Goal: Task Accomplishment & Management: Use online tool/utility

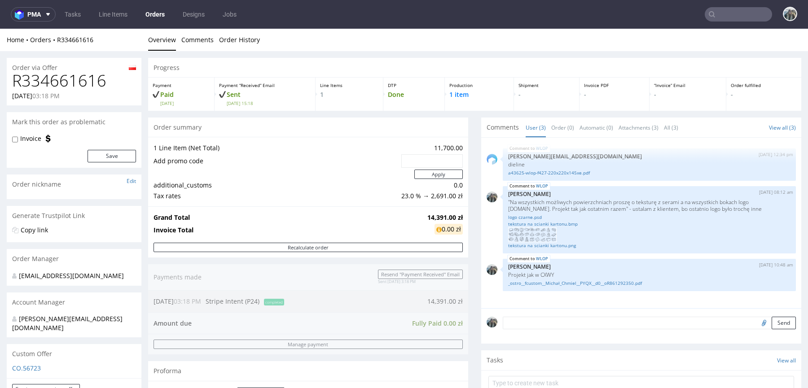
click at [86, 81] on h1 "R334661616" at bounding box center [74, 81] width 124 height 18
copy h1 "R334661616"
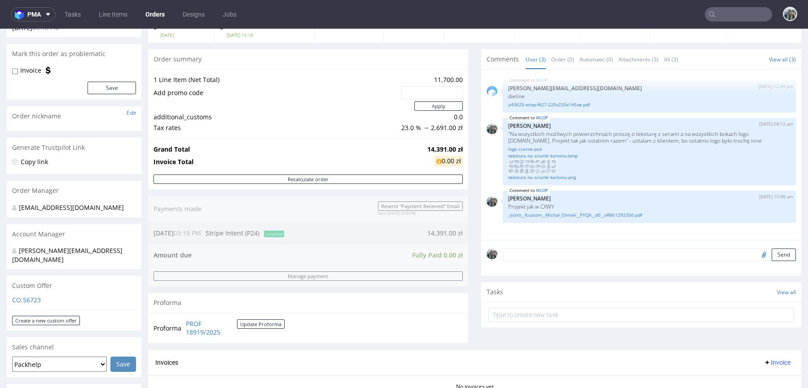
scroll to position [319, 0]
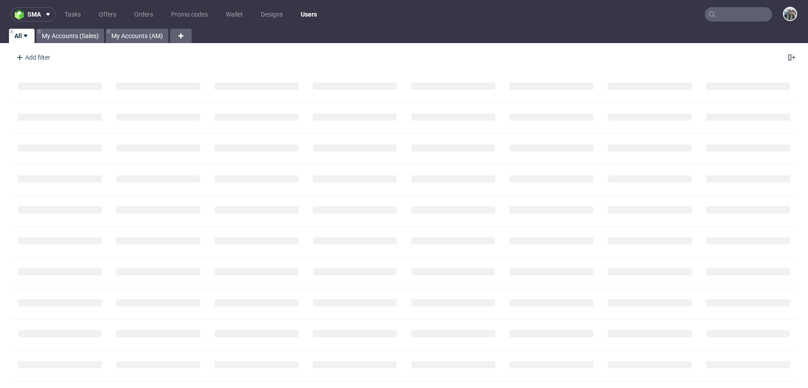
click at [741, 19] on input "text" at bounding box center [737, 14] width 67 height 14
paste input "R533881129"
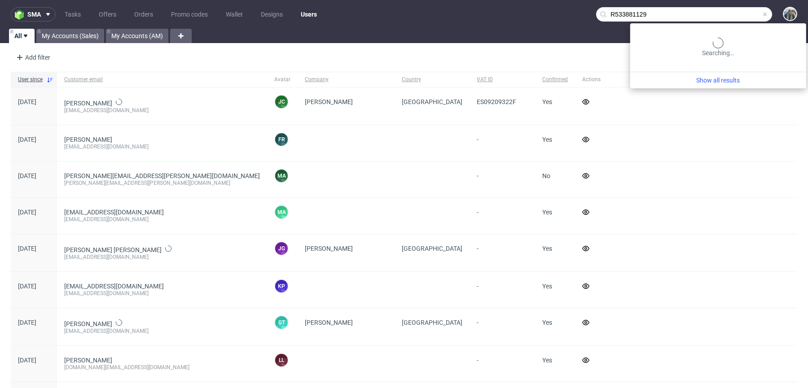
type input "R533881129"
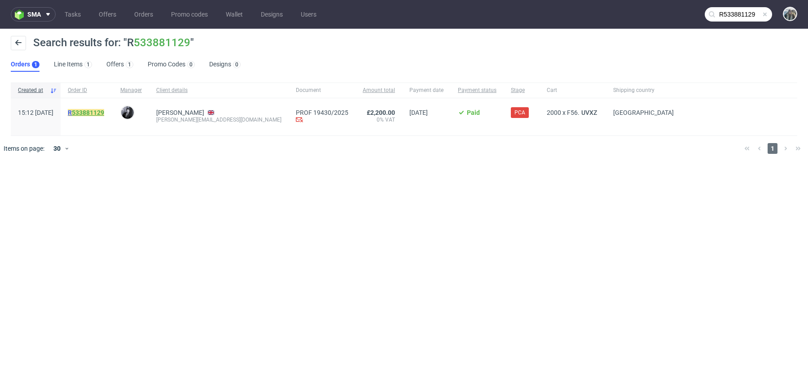
click at [98, 115] on link "533881129" at bounding box center [88, 112] width 32 height 7
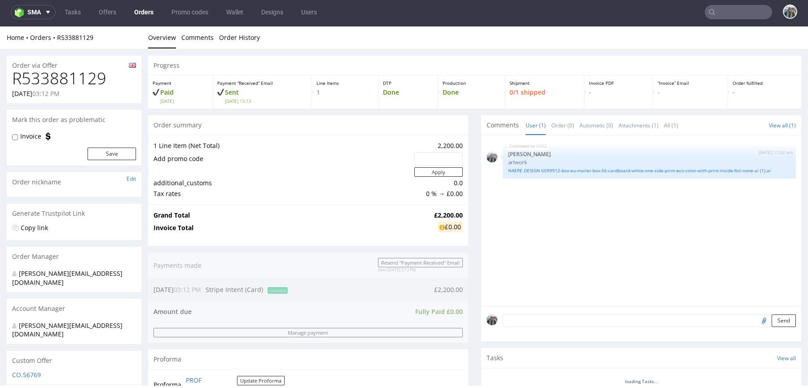
scroll to position [192, 0]
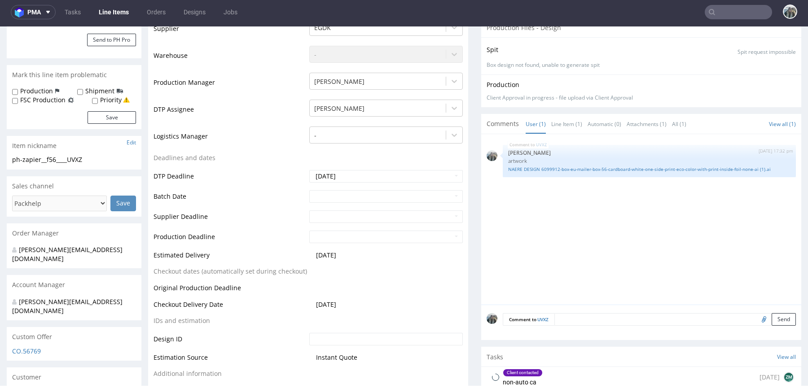
scroll to position [322, 0]
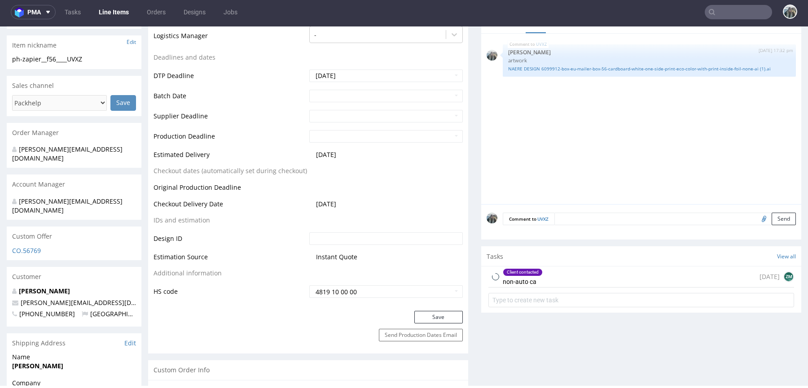
click at [527, 276] on div "Client contacted non-auto ca" at bounding box center [523, 277] width 40 height 21
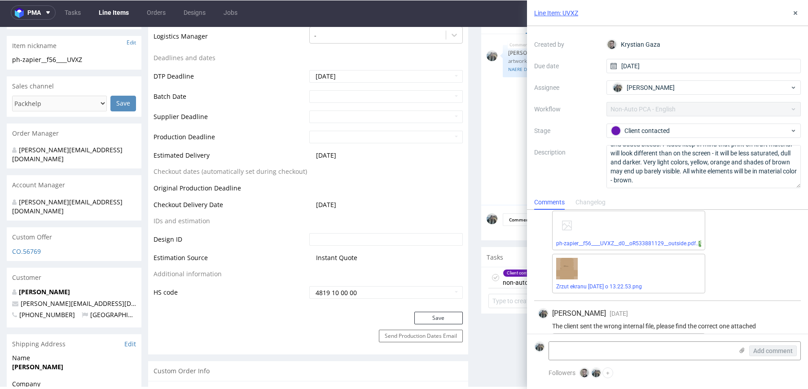
scroll to position [96, 0]
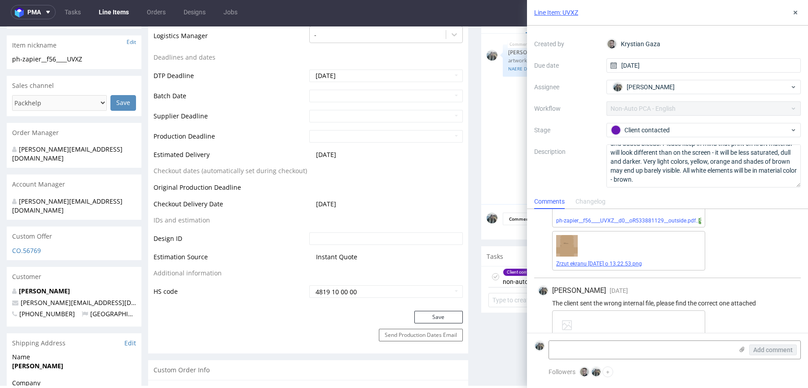
click at [598, 264] on link "Zrzut ekranu 2025-09-16 o 13.22.53.png" at bounding box center [599, 264] width 86 height 6
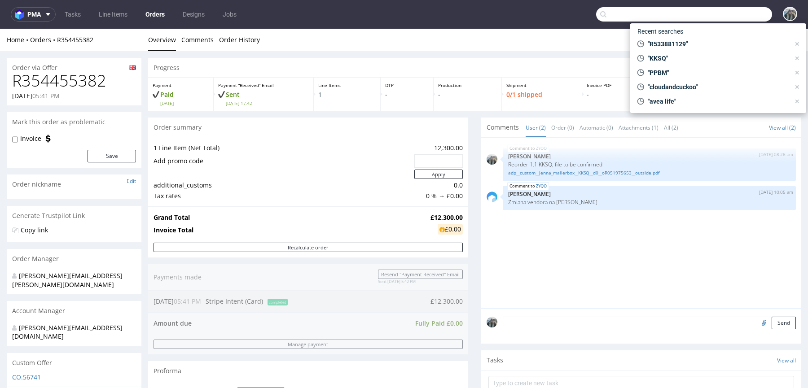
click at [708, 16] on input "text" at bounding box center [684, 14] width 176 height 14
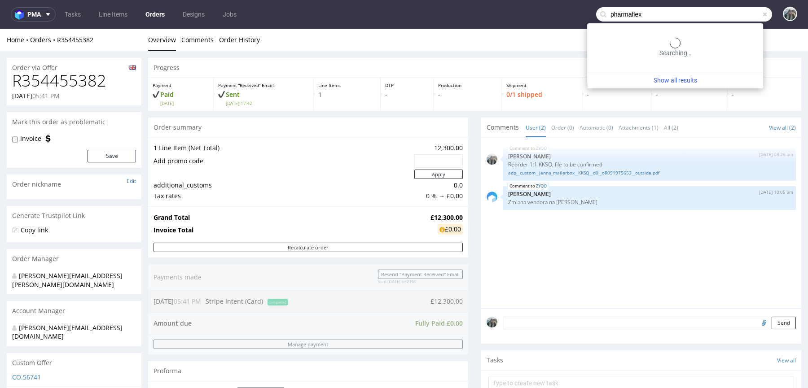
type input "pharmaflex"
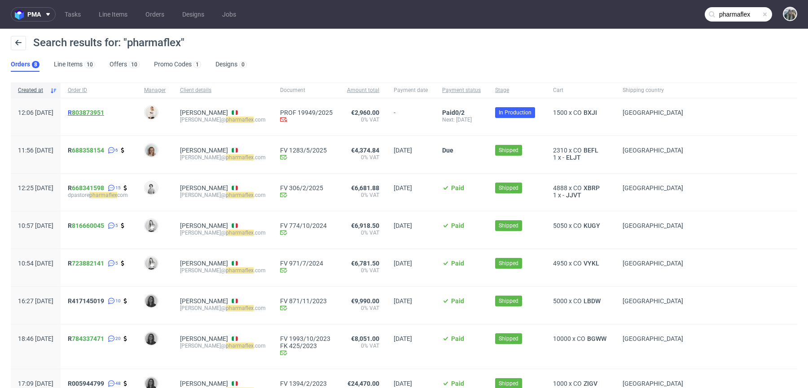
click at [97, 111] on span "R 803873951" at bounding box center [86, 112] width 36 height 7
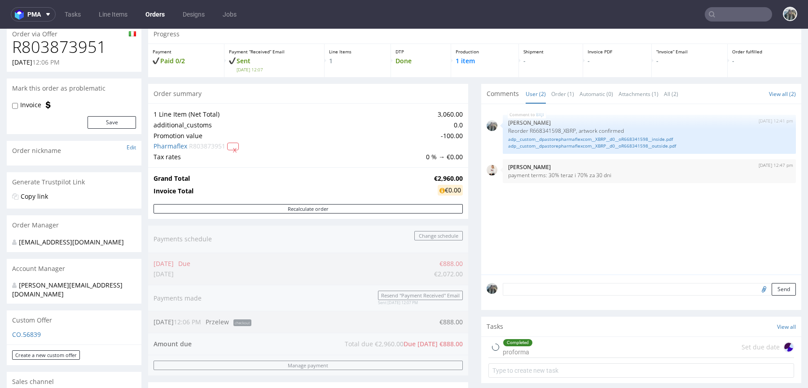
scroll to position [155, 0]
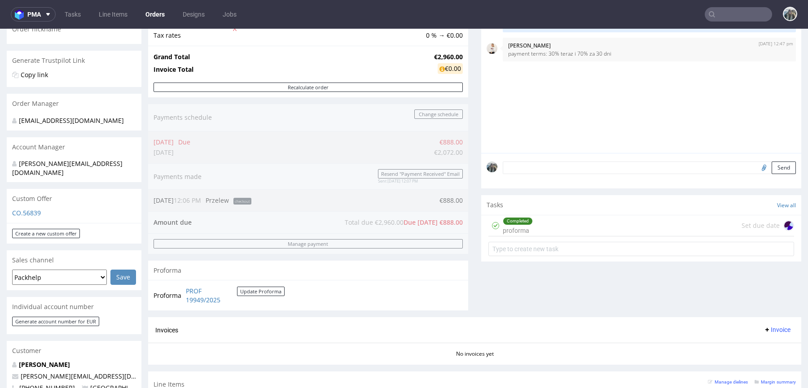
click at [756, 167] on input "file" at bounding box center [762, 168] width 13 height 12
type input "C:\fakepath\18-09-2025_Bonifico - Packhelp S_A_ - 888,00 €.pdf"
click at [580, 159] on div "Send" at bounding box center [641, 171] width 320 height 36
click at [583, 178] on div "Send" at bounding box center [641, 171] width 320 height 36
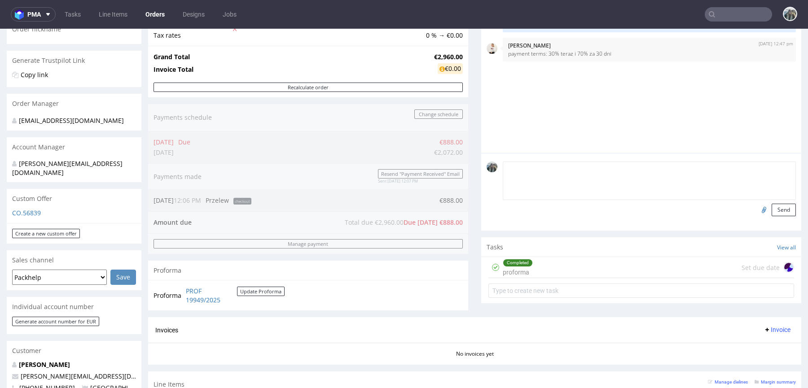
click at [583, 172] on textarea at bounding box center [649, 181] width 293 height 39
type textarea "Pop nb1"
click at [771, 210] on button "Send" at bounding box center [783, 210] width 24 height 13
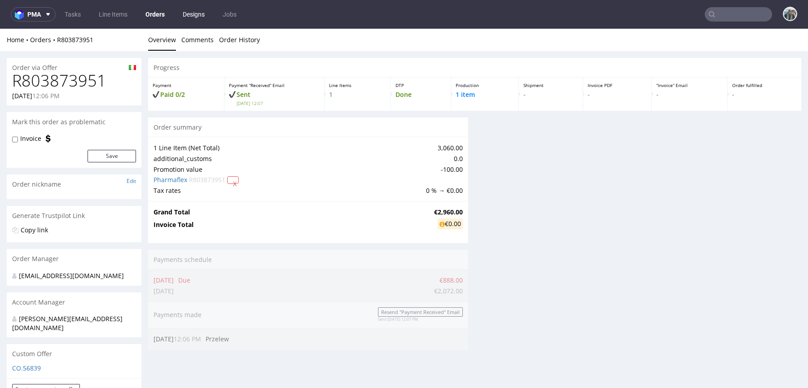
scroll to position [0, 0]
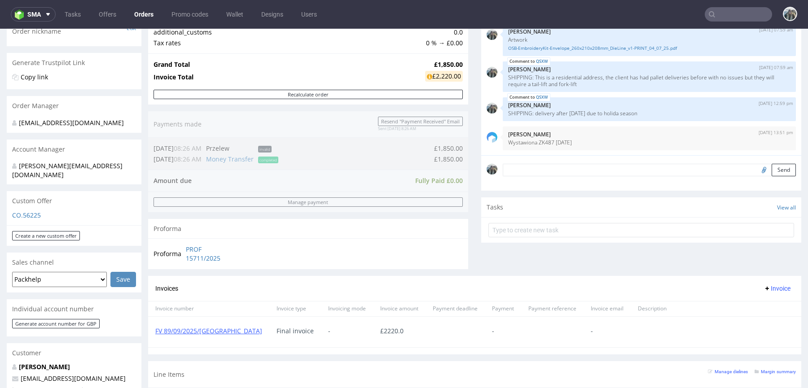
scroll to position [159, 0]
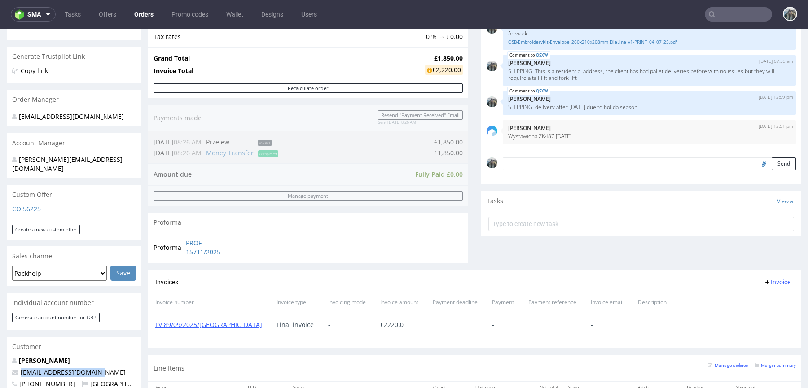
drag, startPoint x: 110, startPoint y: 361, endPoint x: 0, endPoint y: 361, distance: 110.4
click at [0, 362] on div "Order via Offer R327916426 21.07.2025 02:43 PM Mark this order as problematic I…" at bounding box center [404, 330] width 808 height 877
copy span "ohsewbootiful@gmail.com"
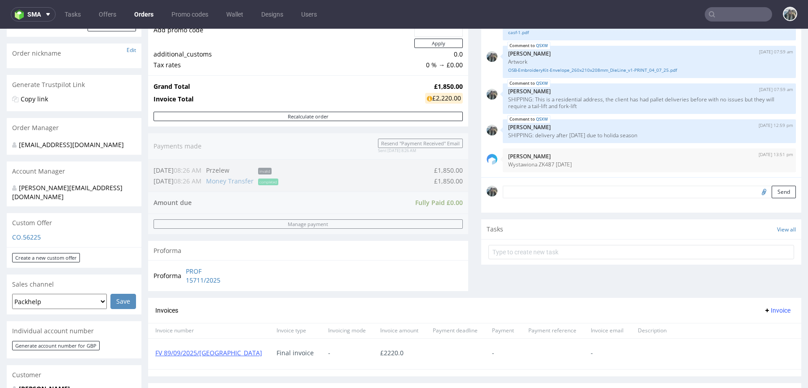
scroll to position [141, 0]
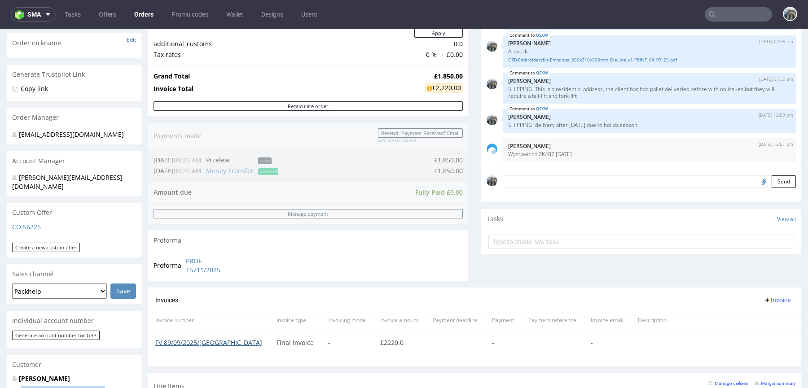
click at [193, 341] on link "FV 89/09/2025/GB" at bounding box center [208, 342] width 107 height 9
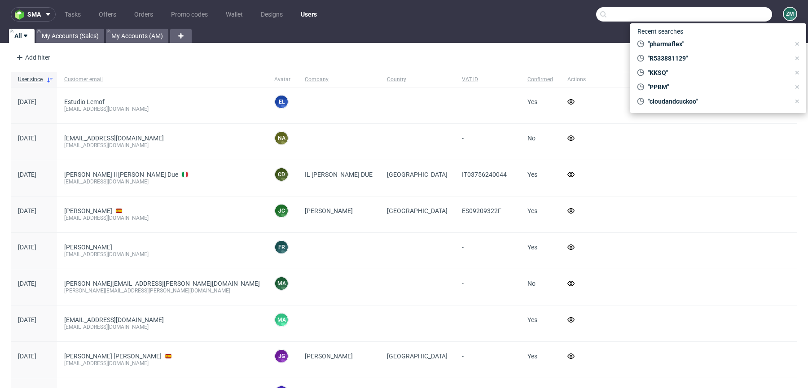
click at [721, 17] on input "text" at bounding box center [684, 14] width 176 height 14
paste input "The Smart Group"
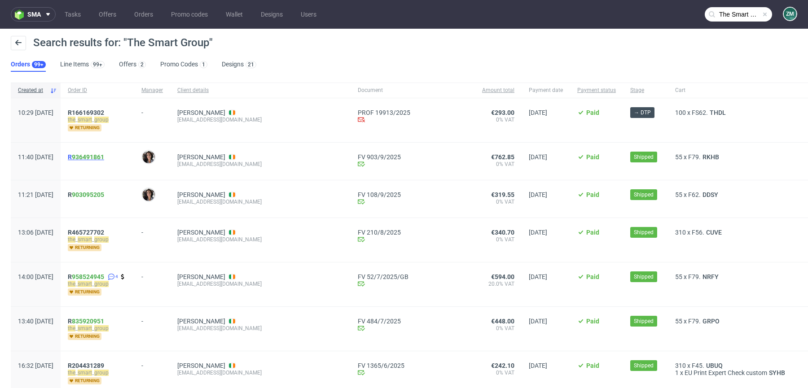
click at [96, 157] on span "R 936491861" at bounding box center [86, 156] width 36 height 7
click at [96, 156] on span "R 936491861" at bounding box center [86, 156] width 36 height 7
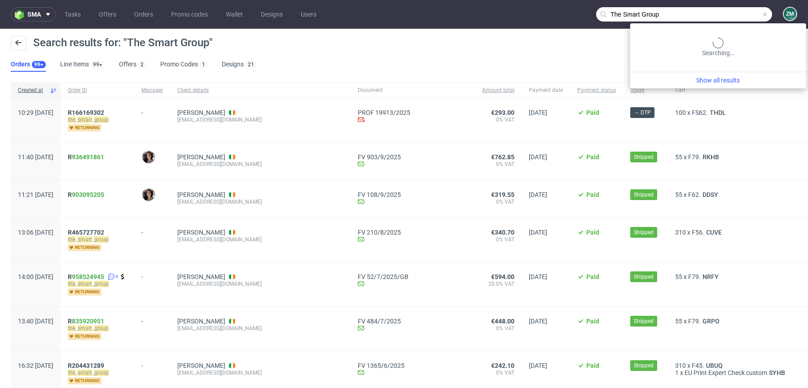
click at [745, 16] on input "The Smart Group" at bounding box center [684, 14] width 176 height 14
paste input "Printsmart Consulting Ltd"
type input "Printsmart Consulting"
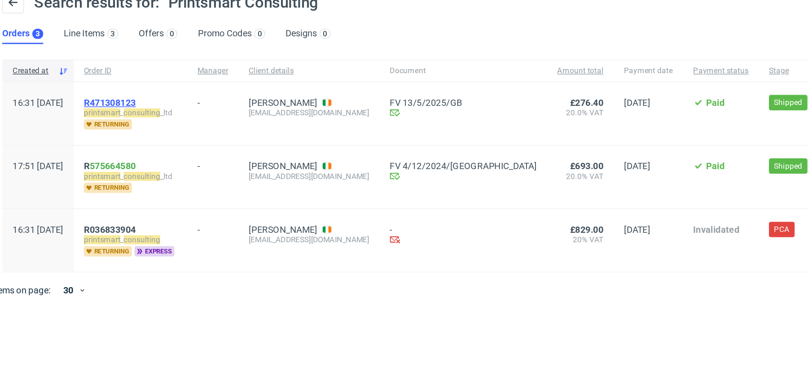
click at [101, 114] on span "R471308123" at bounding box center [86, 112] width 36 height 7
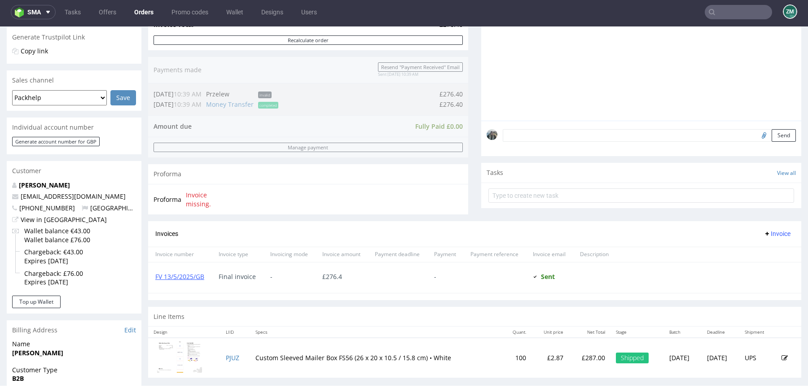
scroll to position [159, 0]
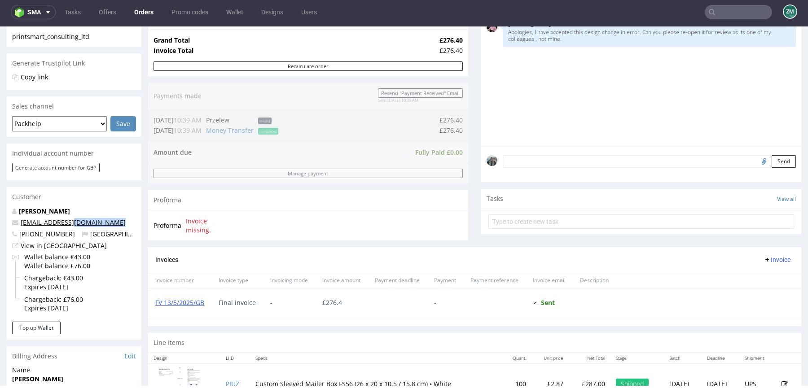
drag, startPoint x: 117, startPoint y: 227, endPoint x: 70, endPoint y: 223, distance: 47.7
click at [70, 223] on div "Brenda Barry productioncrew@swaghut.com +353867842713 United Kingdom View in Hu…" at bounding box center [74, 264] width 135 height 115
copy link "swaghut.com"
click at [738, 11] on input "text" at bounding box center [737, 12] width 67 height 14
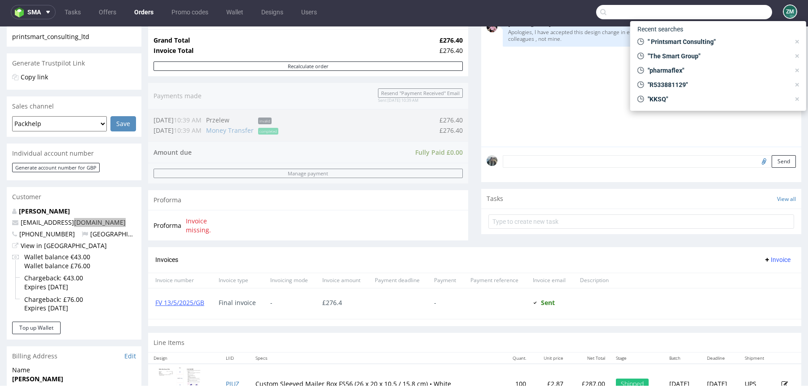
paste input "zuzannaurbaniak"
type input "zuzannaurbaniak"
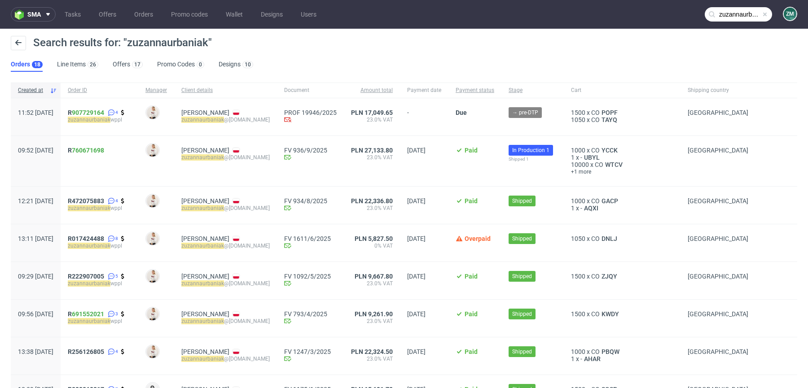
click at [107, 154] on span "R 760671698" at bounding box center [99, 161] width 63 height 29
click at [96, 113] on span "R 907729164" at bounding box center [86, 112] width 36 height 7
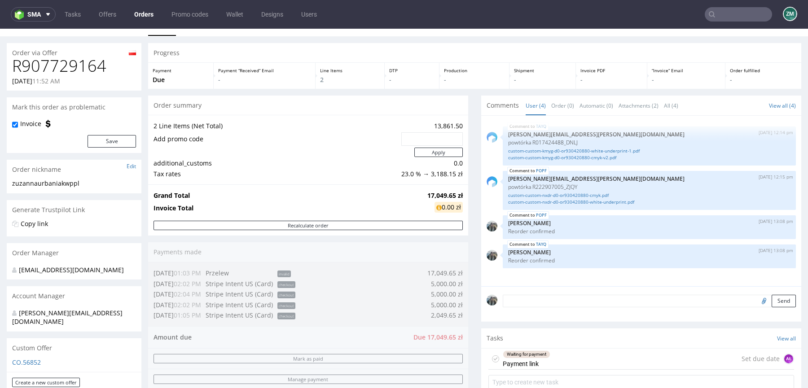
scroll to position [108, 0]
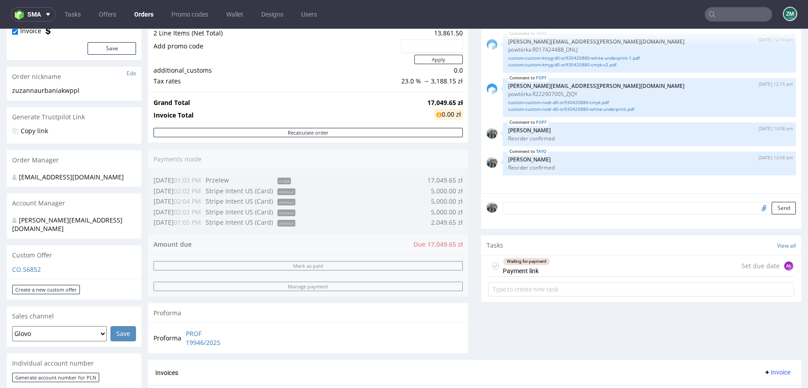
click at [756, 207] on input "file" at bounding box center [762, 208] width 13 height 12
type input "C:\fakepath\Potwierdzenie_transakcji_nr_0221399553_190925.pdf"
click at [575, 210] on textarea at bounding box center [649, 208] width 293 height 13
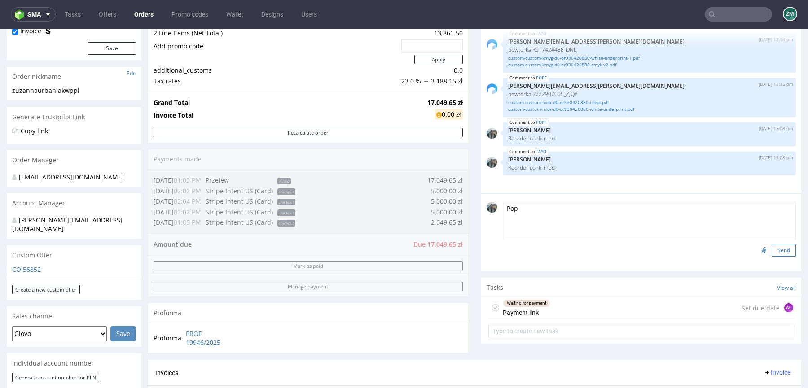
type textarea "Pop"
click at [773, 248] on button "Send" at bounding box center [783, 250] width 24 height 13
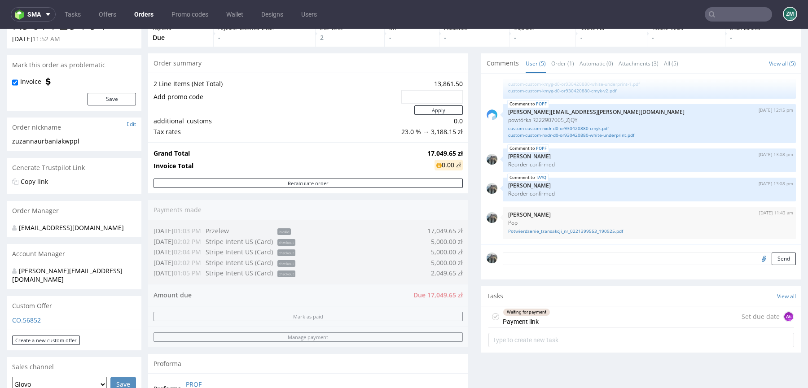
scroll to position [0, 0]
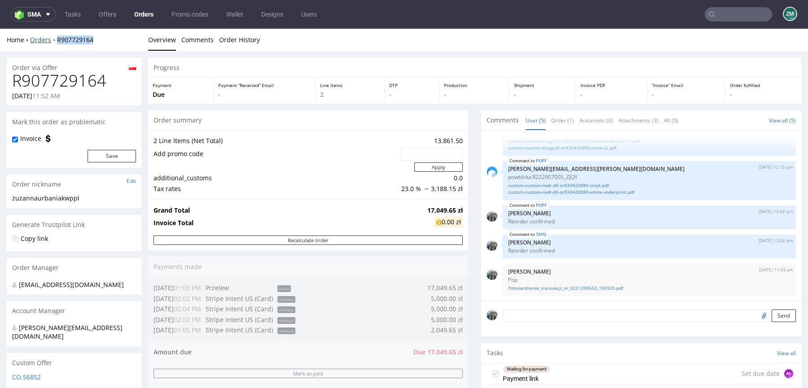
drag, startPoint x: 61, startPoint y: 45, endPoint x: 53, endPoint y: 40, distance: 8.8
click at [53, 40] on div "Home Orders R907729164 Overview Comments Order History" at bounding box center [404, 40] width 808 height 22
copy link "R907729164"
click at [724, 13] on input "text" at bounding box center [737, 14] width 67 height 14
paste input "Altmare"
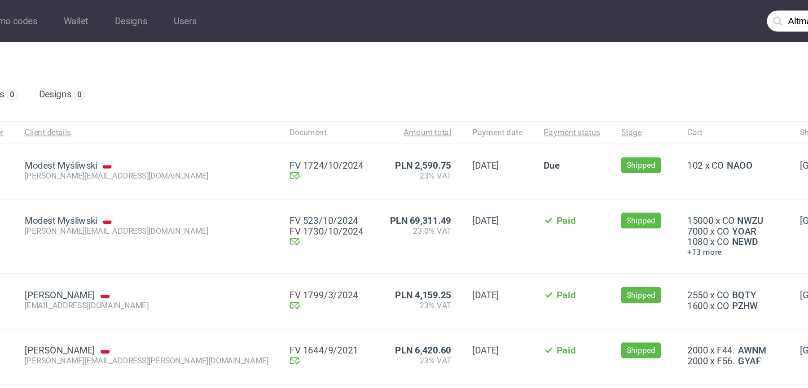
click at [706, 15] on input "Altmare" at bounding box center [737, 14] width 67 height 14
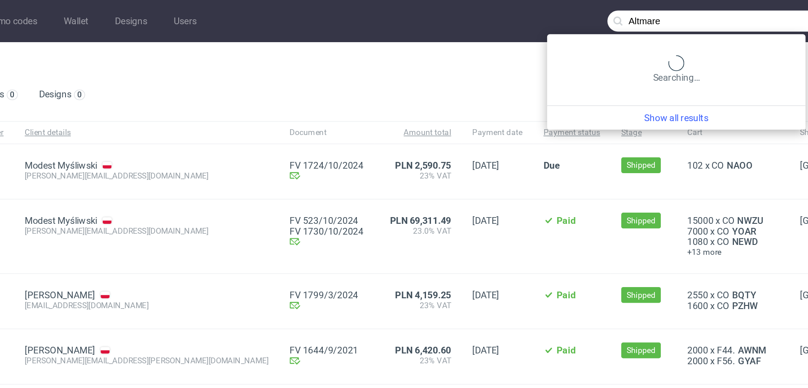
paste input "altmaster"
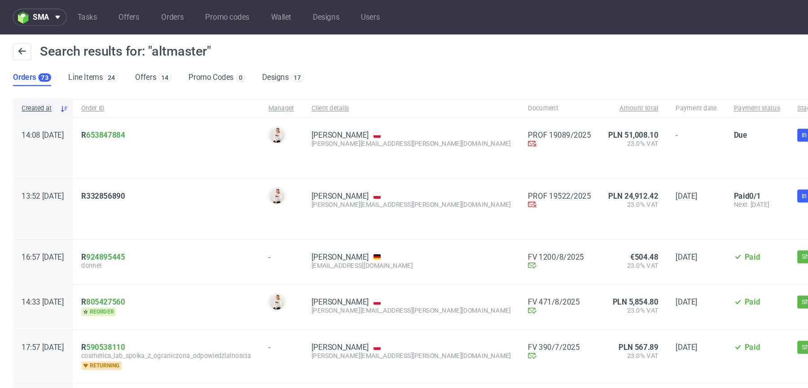
scroll to position [0, 0]
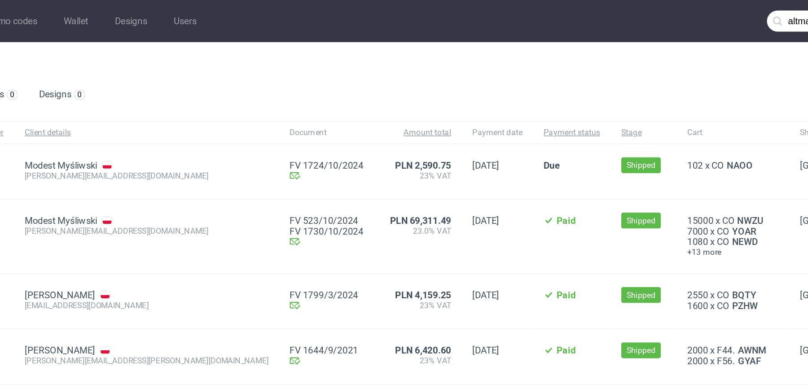
scroll to position [28, 0]
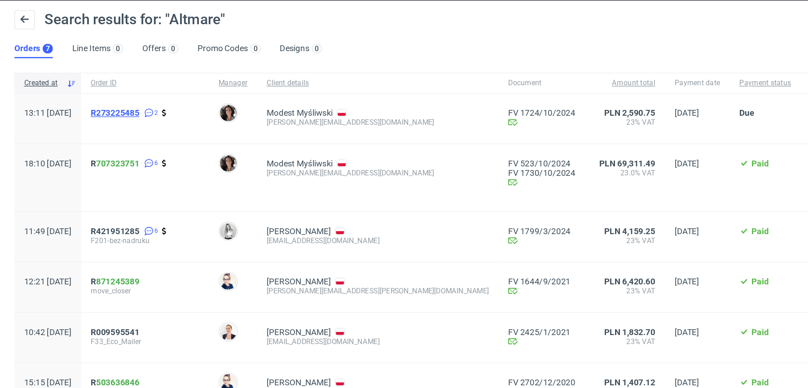
click at [104, 82] on span "R273225485" at bounding box center [86, 84] width 36 height 7
click at [97, 121] on span "R 707323751" at bounding box center [86, 121] width 36 height 7
click at [100, 173] on span "R421951285" at bounding box center [86, 172] width 36 height 7
click at [97, 210] on span "R 871245389" at bounding box center [86, 210] width 36 height 7
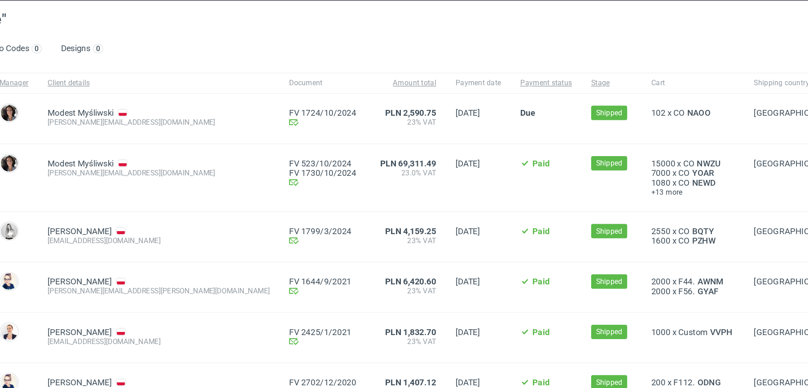
scroll to position [0, 0]
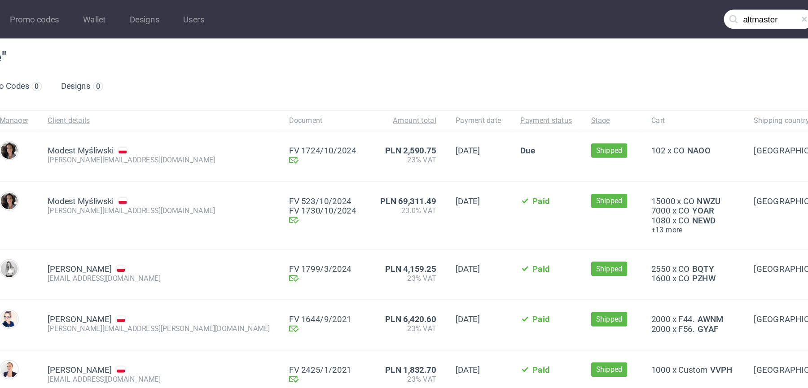
click at [730, 4] on nav "sma Tasks Offers Orders Promo codes Wallet Designs Users altmaster ZM" at bounding box center [404, 14] width 808 height 29
click at [730, 8] on input "altmaster" at bounding box center [737, 14] width 67 height 14
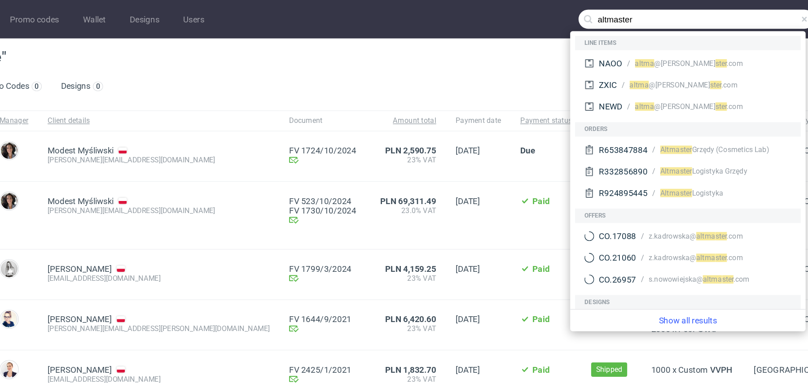
paste input "naereskin"
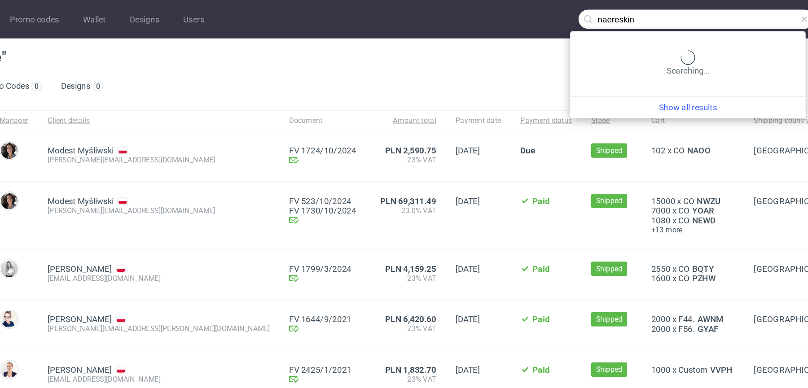
type input "naereskin"
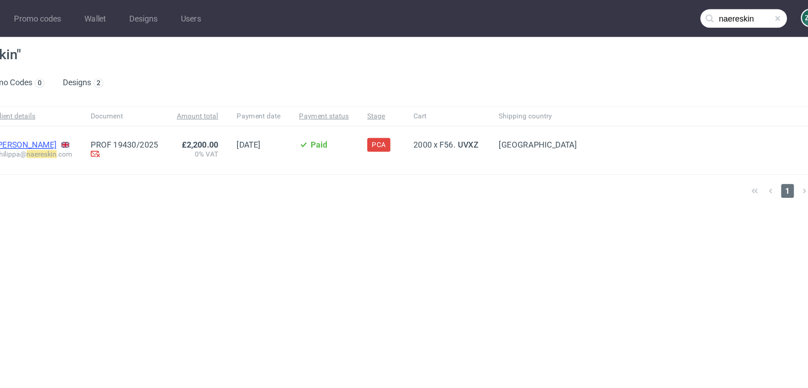
click at [204, 110] on link "[PERSON_NAME]" at bounding box center [180, 112] width 48 height 7
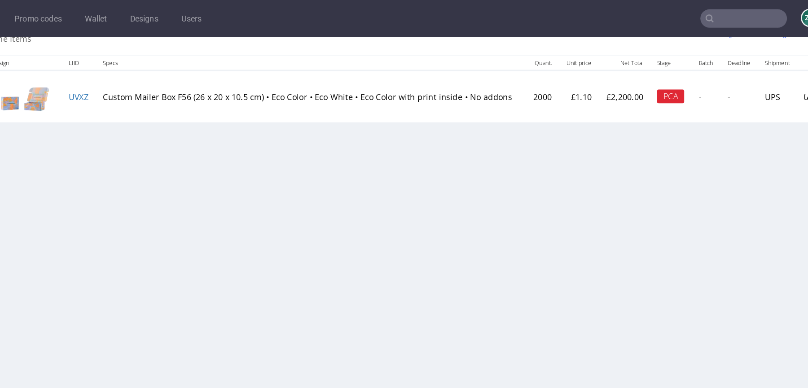
scroll to position [370, 0]
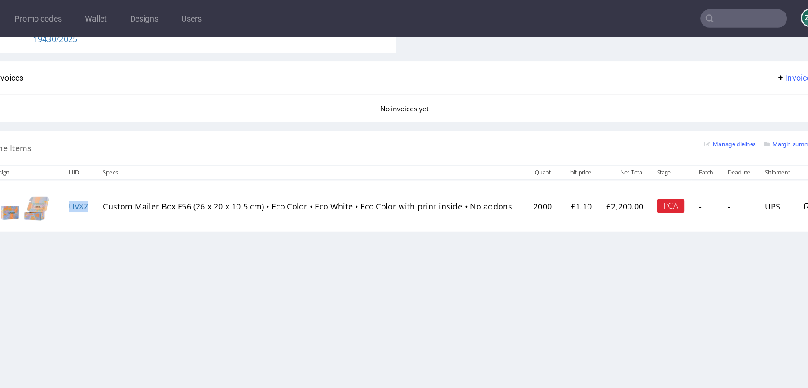
click at [25, 167] on td "UVXZ" at bounding box center [16, 168] width 26 height 40
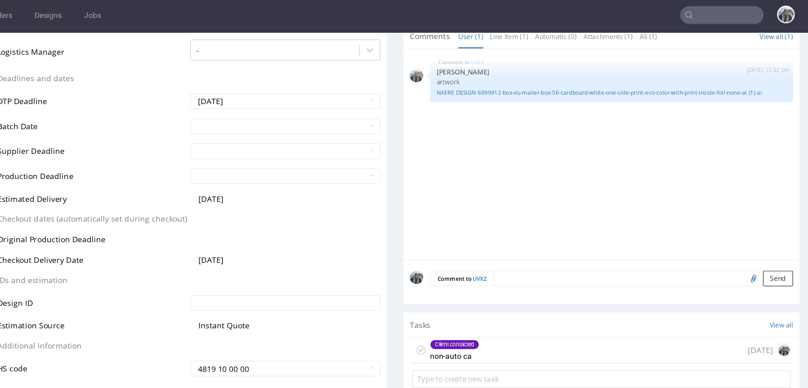
scroll to position [413, 0]
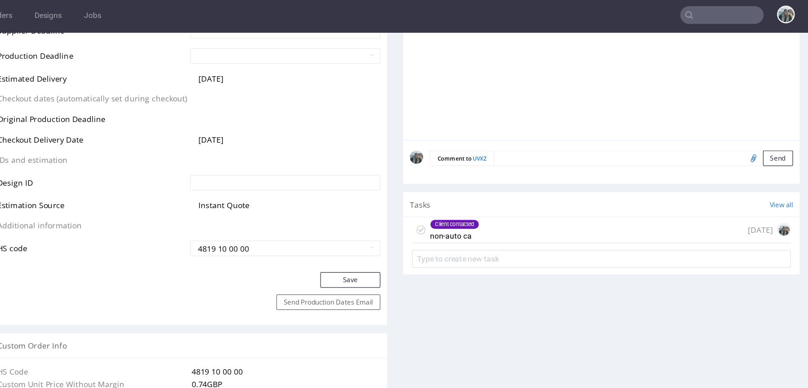
click at [359, 188] on div "Client contacted non-auto ca 3 days ago" at bounding box center [449, 192] width 306 height 21
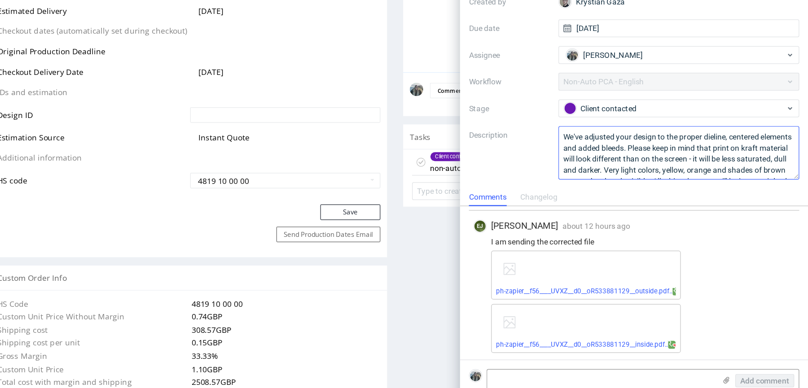
scroll to position [430, 0]
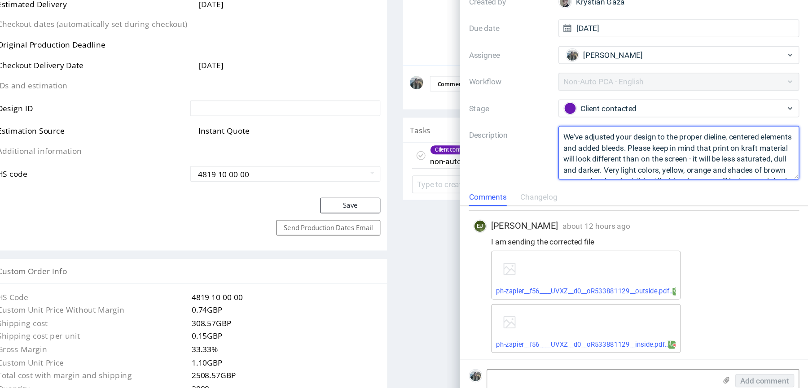
click at [638, 171] on textarea "We've adjusted your design to the proper dieline, centered elements and added b…" at bounding box center [703, 165] width 195 height 43
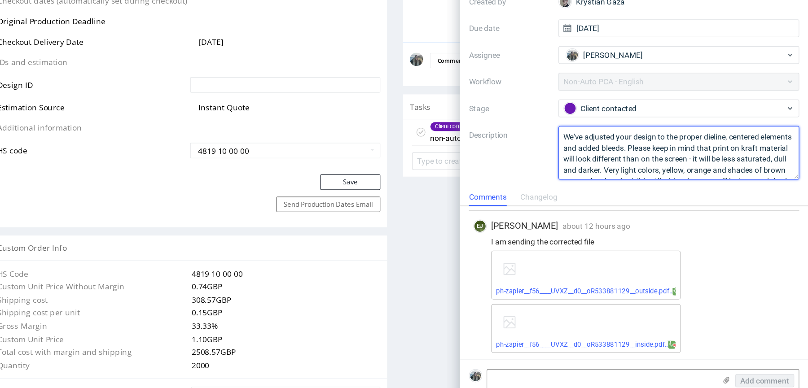
scroll to position [461, 0]
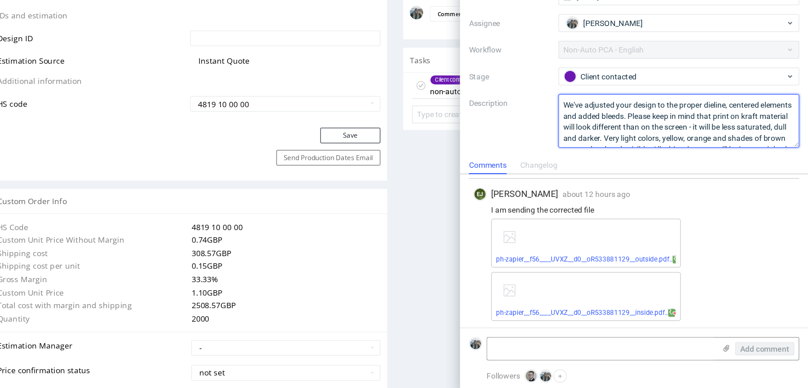
click at [688, 163] on textarea "We've adjusted your design to the proper dieline, centered elements and added b…" at bounding box center [703, 165] width 195 height 43
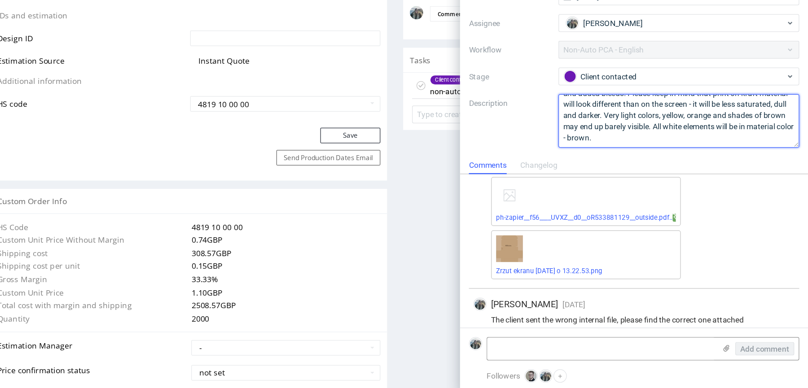
scroll to position [22, 0]
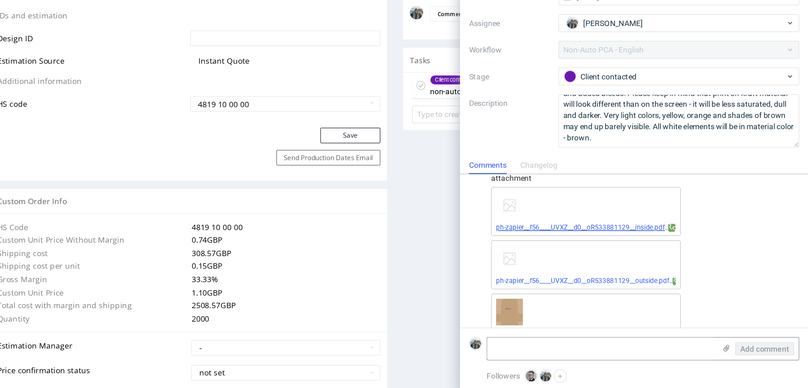
click at [605, 251] on link "ph-zapier__f56____UVXZ__d0__oR533881129__inside.pdf" at bounding box center [624, 252] width 136 height 6
click at [592, 295] on link "ph-zapier__f56____UVXZ__d0__oR533881129__outside.pdf" at bounding box center [626, 295] width 140 height 6
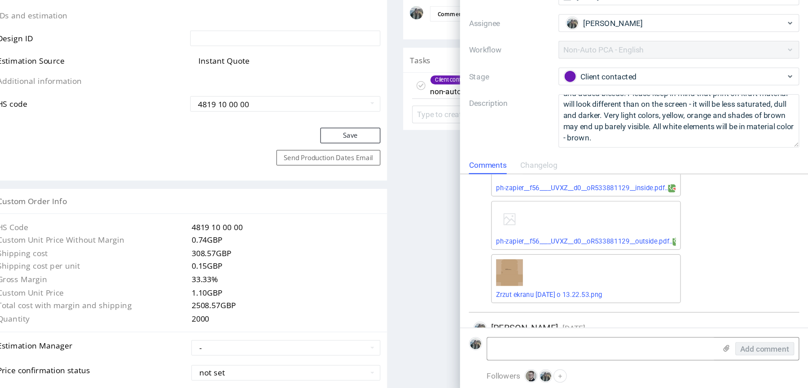
scroll to position [58, 0]
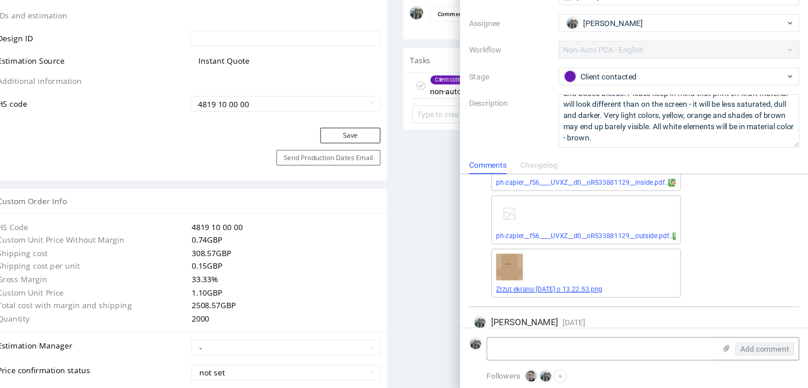
click at [589, 300] on link "Zrzut ekranu 2025-09-16 o 13.22.53.png" at bounding box center [599, 302] width 86 height 6
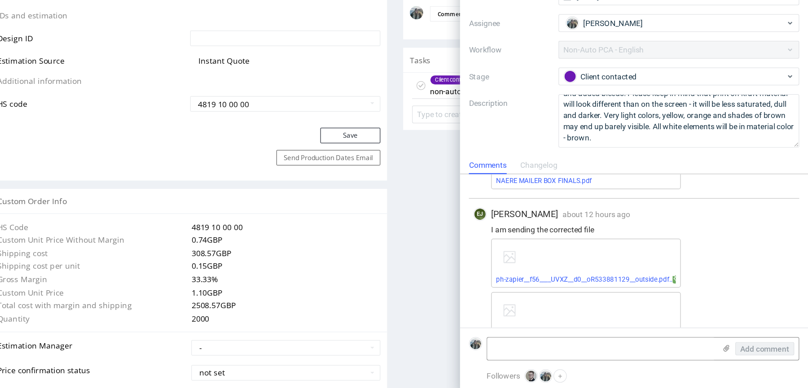
scroll to position [241, 0]
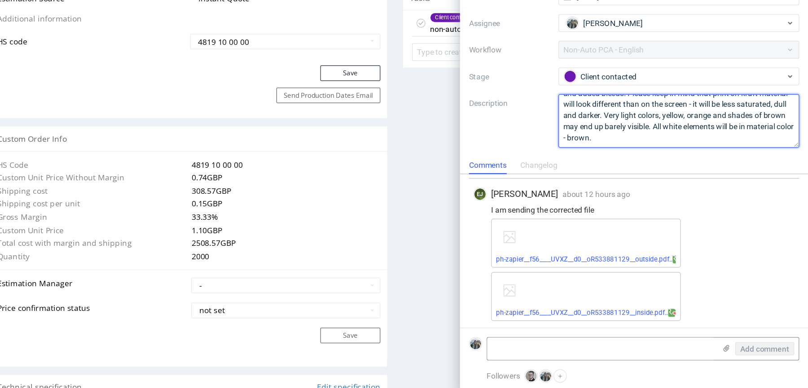
click at [643, 174] on textarea "We've adjusted your design to the proper dieline, centered elements and added b…" at bounding box center [703, 165] width 195 height 43
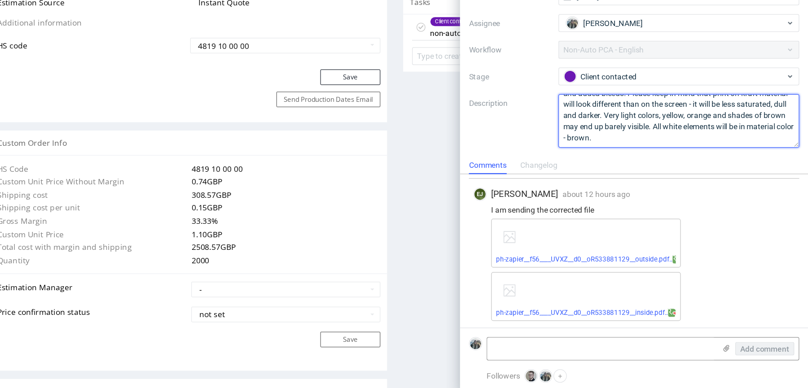
scroll to position [586, 0]
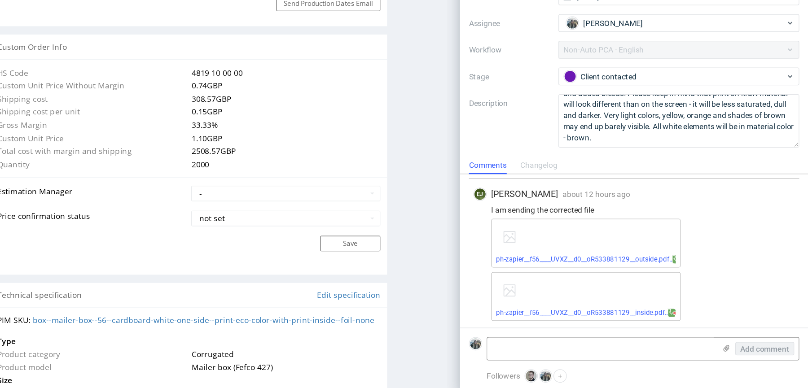
click at [293, 218] on div "Client Approval Upload file No files uploaded Files for the Client Choose file …" at bounding box center [449, 312] width 320 height 1565
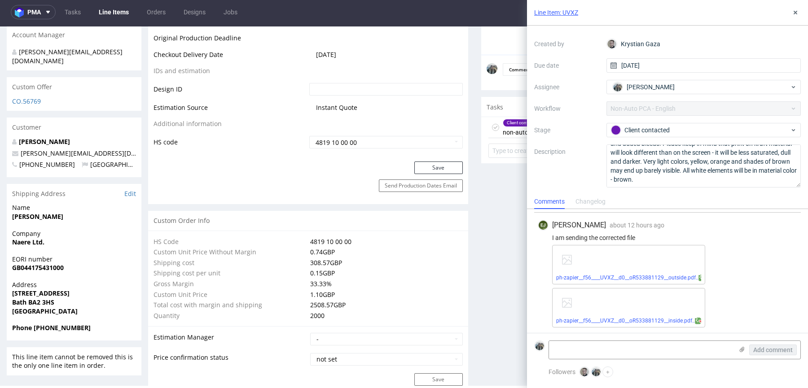
scroll to position [445, 0]
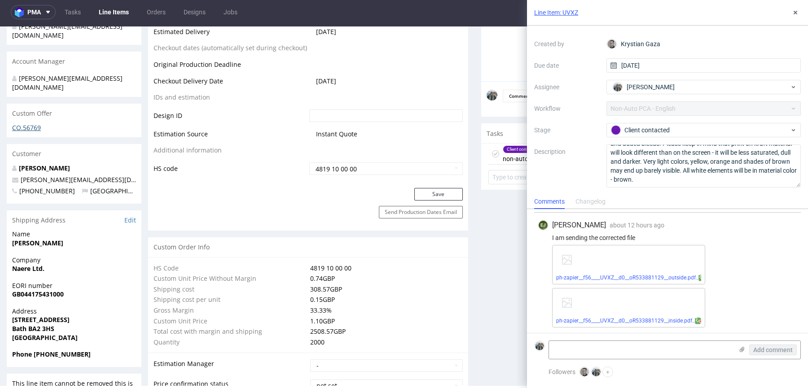
click at [33, 123] on link "CO.56769" at bounding box center [26, 127] width 29 height 9
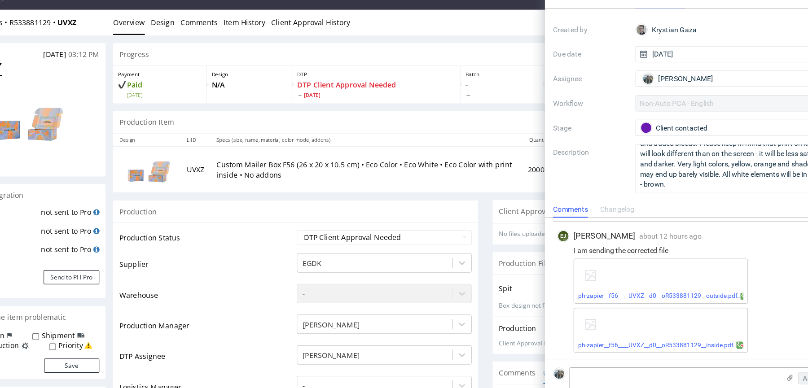
scroll to position [0, 0]
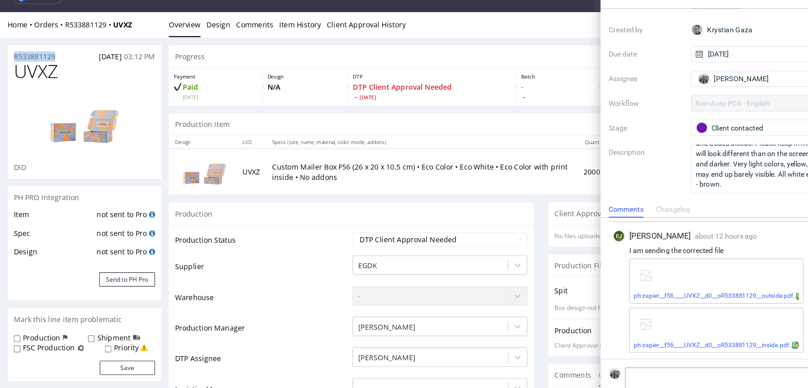
drag, startPoint x: 55, startPoint y: 52, endPoint x: 0, endPoint y: 52, distance: 54.7
copy p "R533881129"
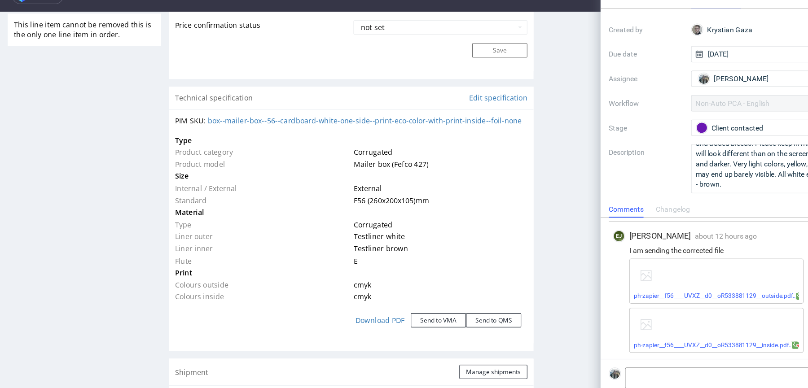
scroll to position [792, 0]
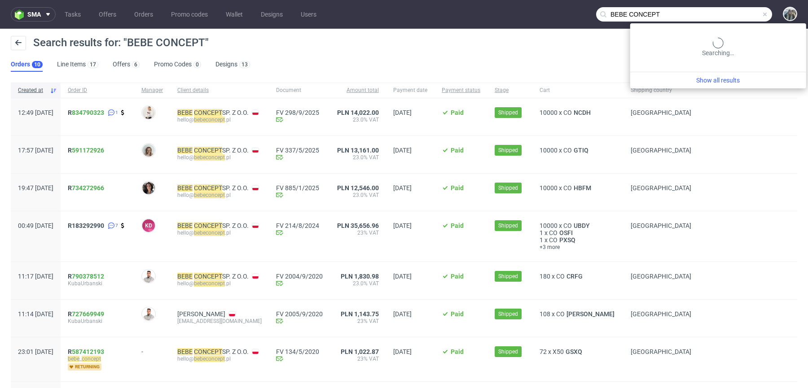
click at [720, 17] on input "BEBE CONCEPT" at bounding box center [684, 14] width 176 height 14
paste input "PL5272985225"
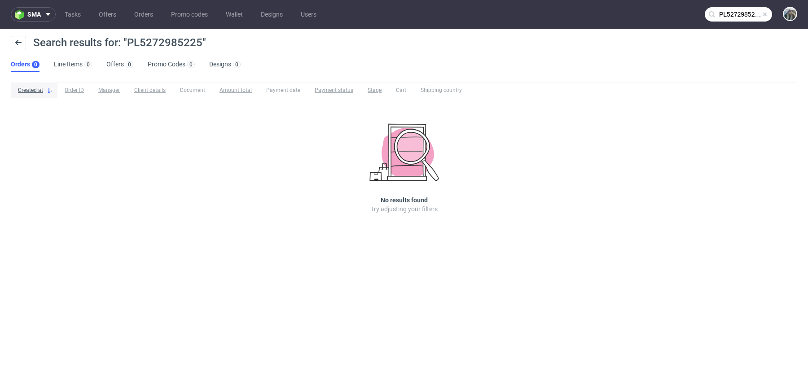
click at [726, 14] on input "PL5272985225" at bounding box center [737, 14] width 67 height 14
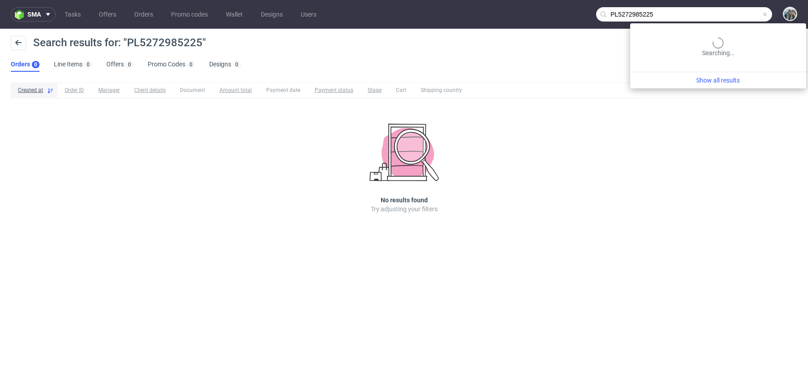
paste input "7171673293"
type input "PL7171673293"
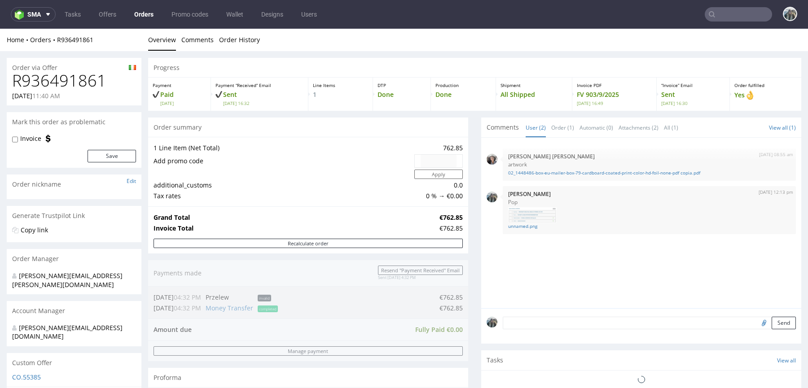
scroll to position [214, 0]
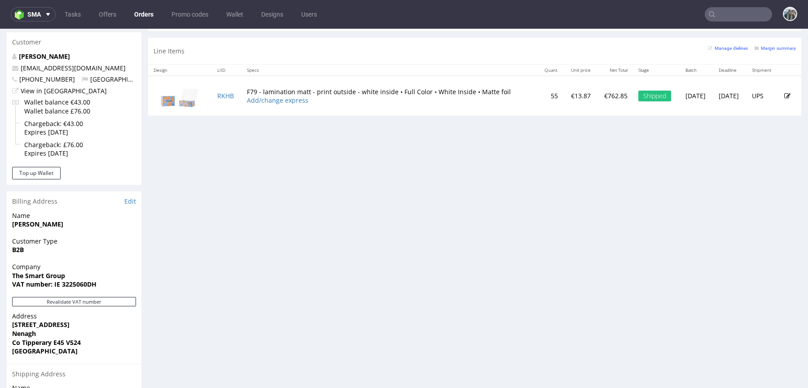
scroll to position [496, 0]
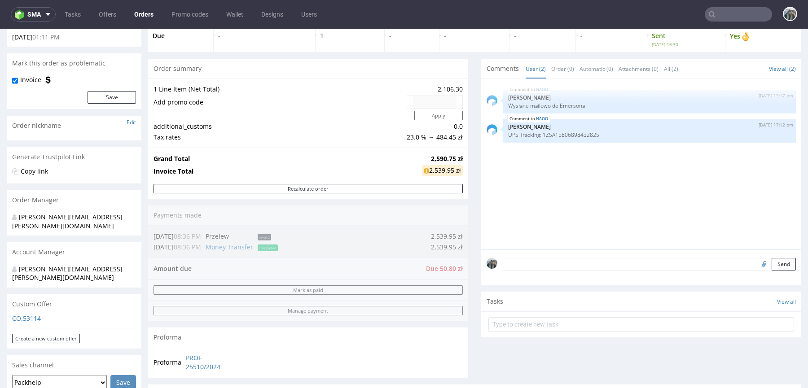
scroll to position [318, 0]
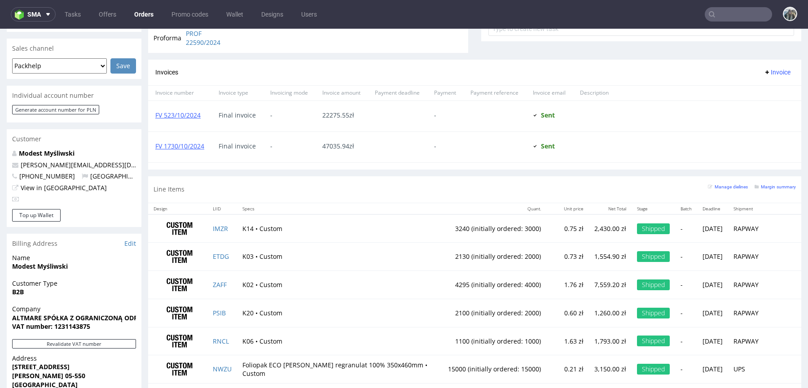
scroll to position [411, 0]
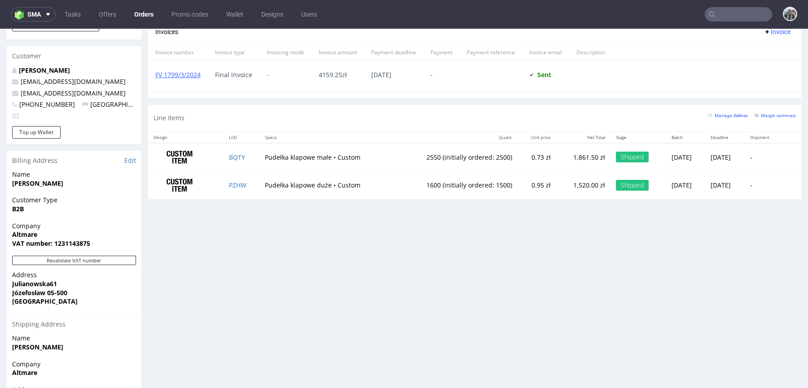
scroll to position [470, 0]
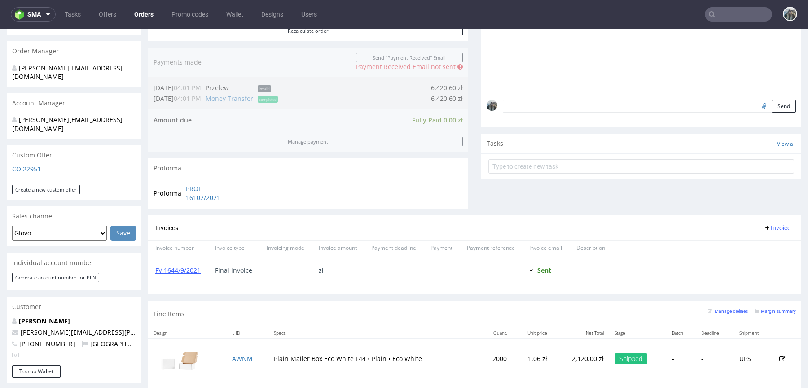
scroll to position [275, 0]
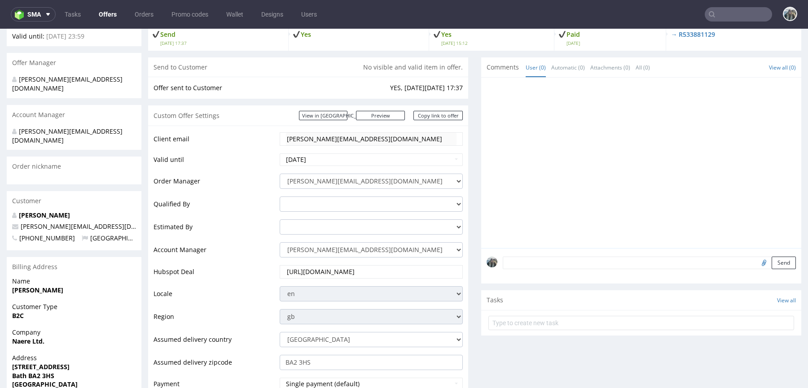
scroll to position [57, 0]
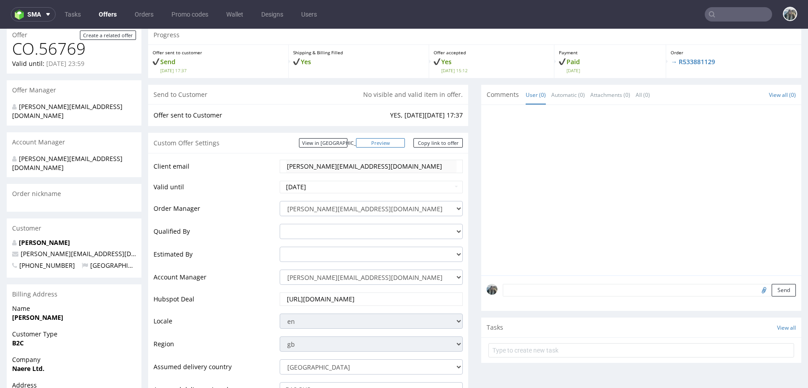
click at [383, 143] on link "Preview" at bounding box center [380, 142] width 49 height 9
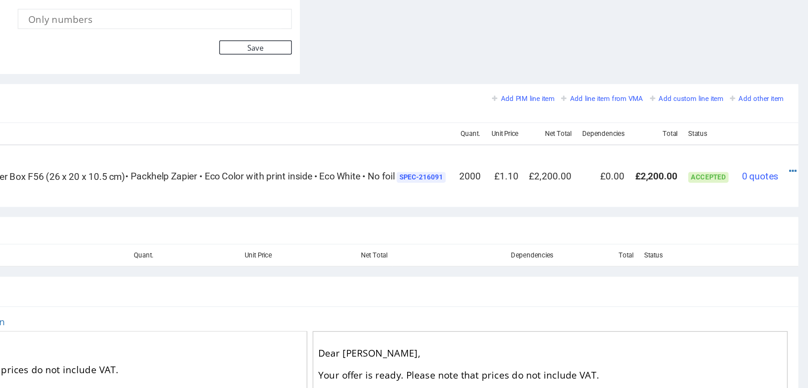
scroll to position [0, 0]
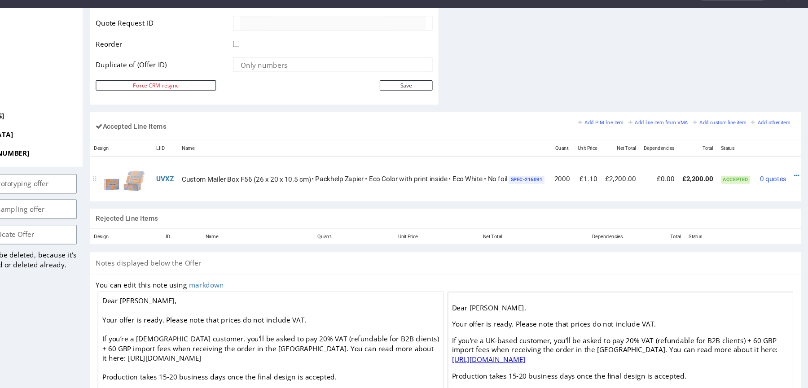
click at [149, 166] on td "UVXZ" at bounding box center [145, 165] width 23 height 42
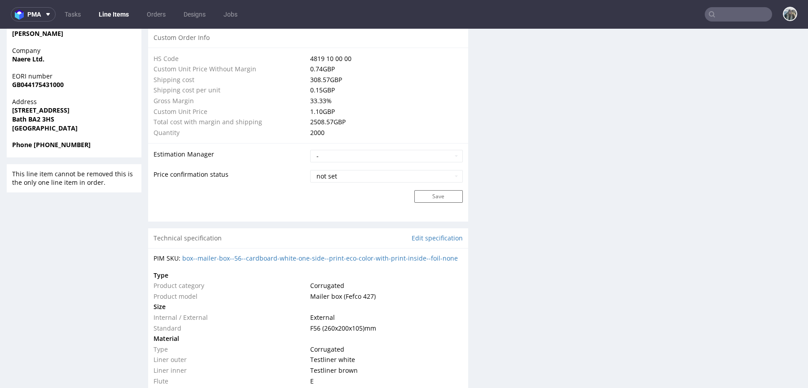
scroll to position [730, 0]
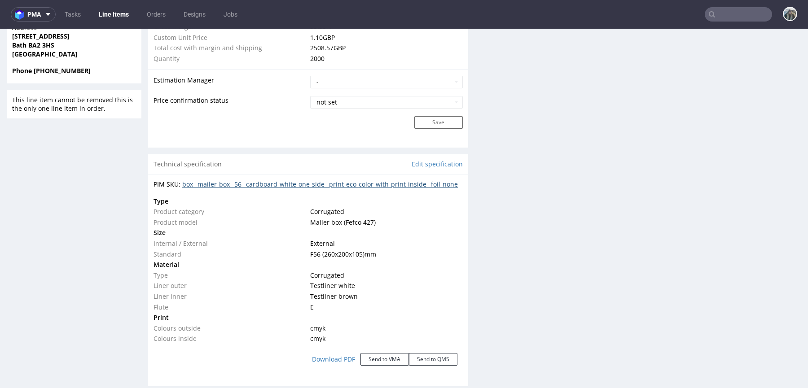
click at [278, 182] on link "box--mailer-box--56--cardboard-white-one-side--print-eco-color-with-print-insid…" at bounding box center [319, 184] width 275 height 9
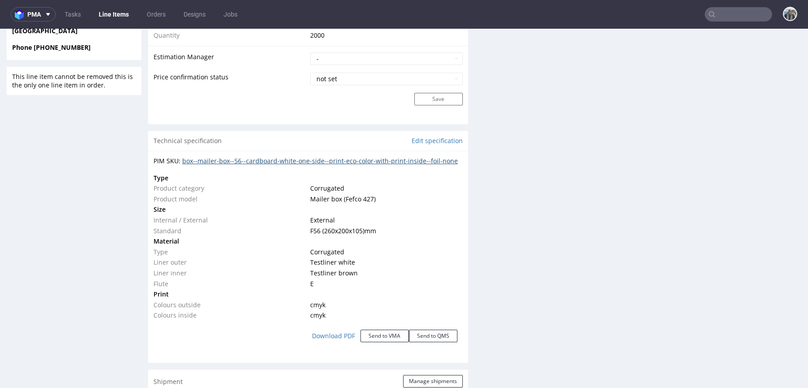
scroll to position [756, 0]
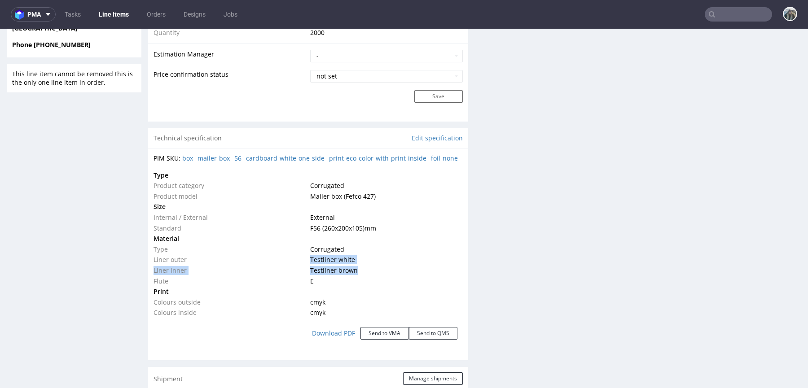
drag, startPoint x: 304, startPoint y: 257, endPoint x: 374, endPoint y: 271, distance: 71.5
click at [374, 271] on tbody "Type Product category Corrugated Product model Mailer box (Fefco 427) Size Inte…" at bounding box center [307, 244] width 309 height 148
click at [118, 256] on div "R533881129 11.09.2025 03:12 PM UVXZ DID PH PRO Integration Item not sent to Pro…" at bounding box center [74, 189] width 135 height 1776
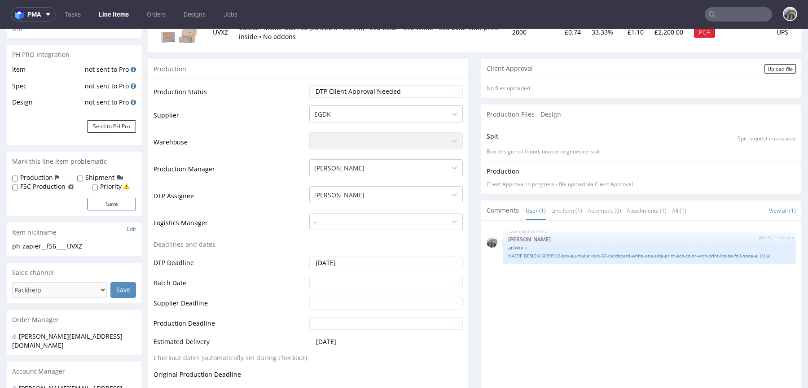
scroll to position [0, 0]
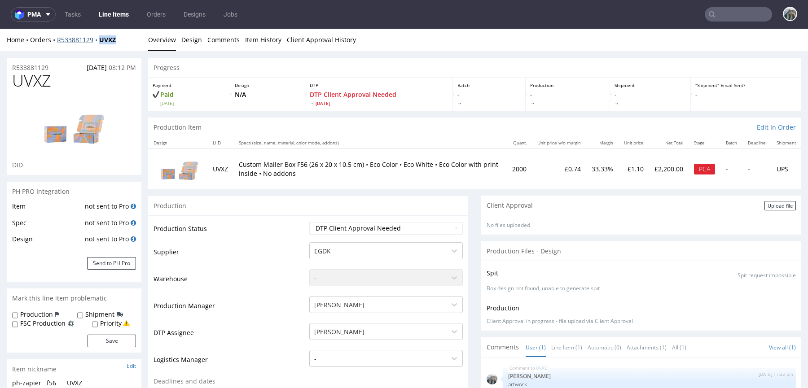
drag, startPoint x: 106, startPoint y: 49, endPoint x: 99, endPoint y: 43, distance: 9.5
click at [99, 43] on div "Home Orders R533881129 UVXZ Overview Design Comments Item History Client Approv…" at bounding box center [404, 40] width 808 height 22
copy strong "UVXZ"
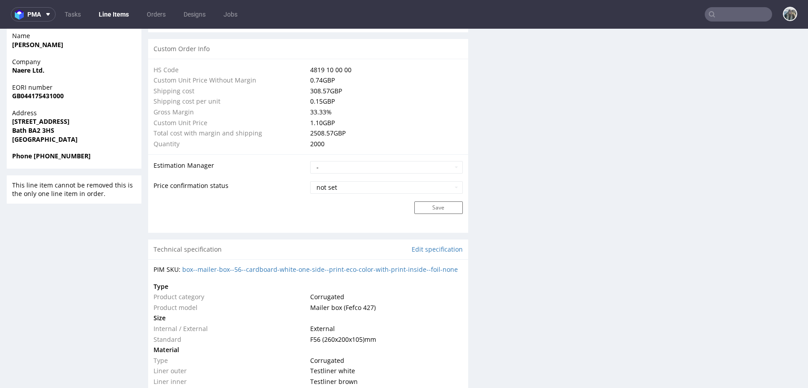
scroll to position [883, 0]
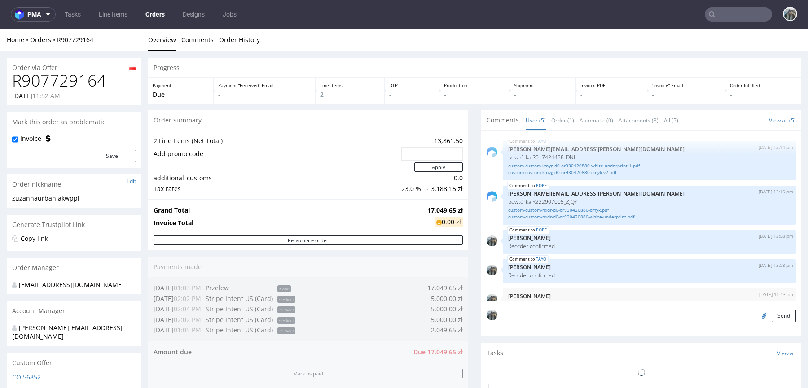
scroll to position [25, 0]
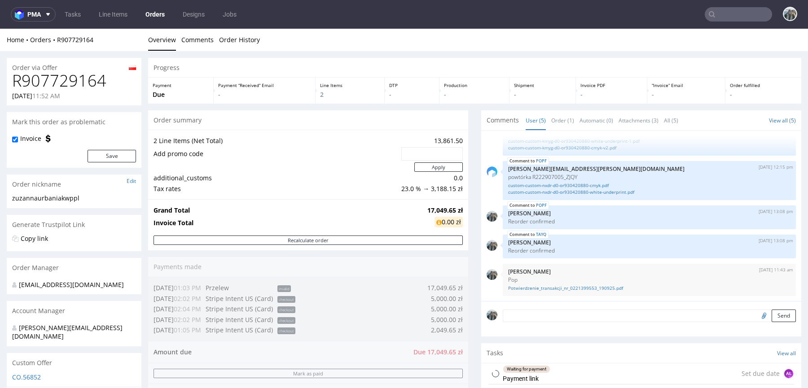
click at [74, 79] on h1 "R907729164" at bounding box center [74, 81] width 124 height 18
copy h1 "R907729164"
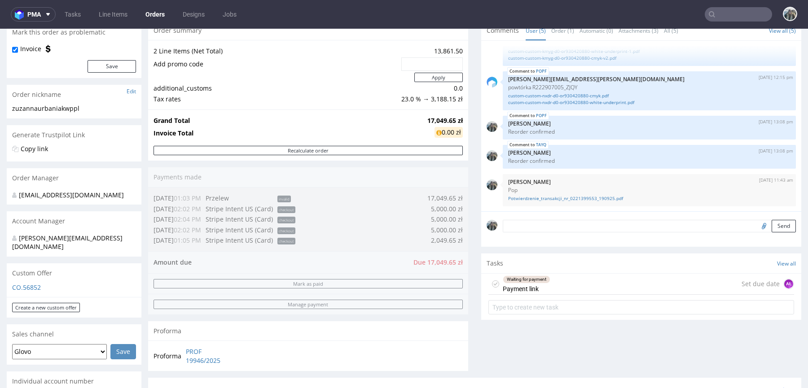
scroll to position [235, 0]
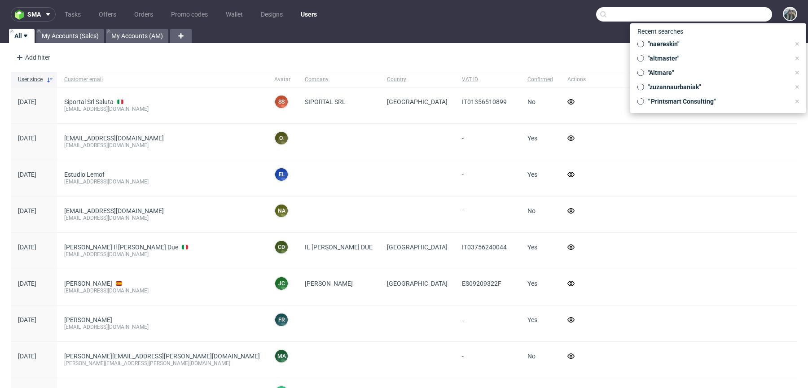
click at [706, 14] on input "text" at bounding box center [684, 14] width 176 height 14
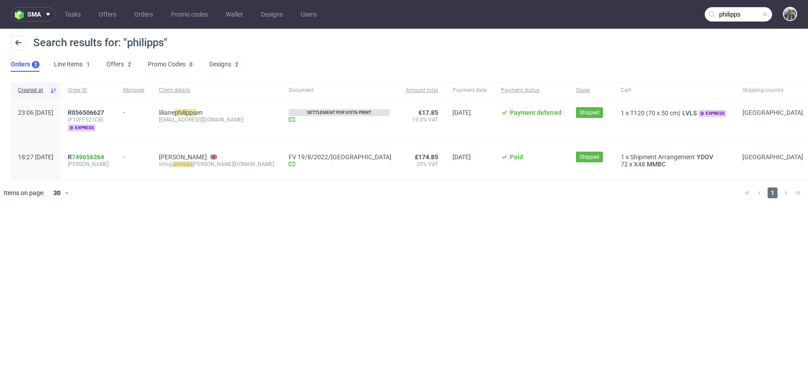
click at [739, 12] on input "philipps" at bounding box center [737, 14] width 67 height 14
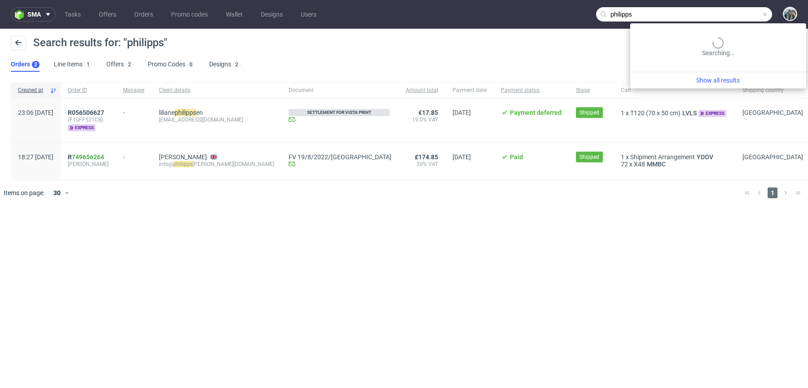
paste input "naereskin"
type input "naereskin"
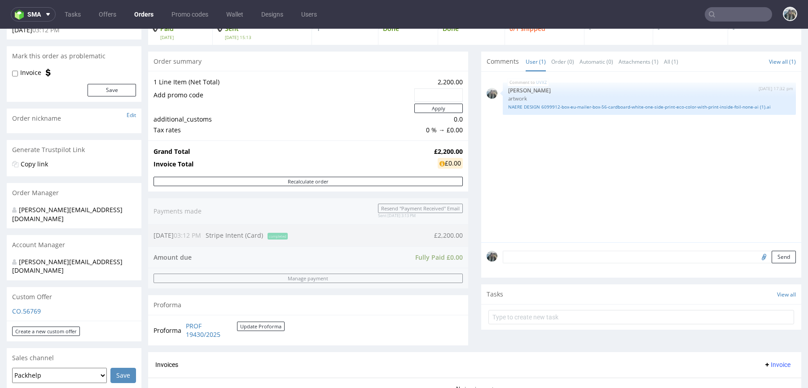
scroll to position [233, 0]
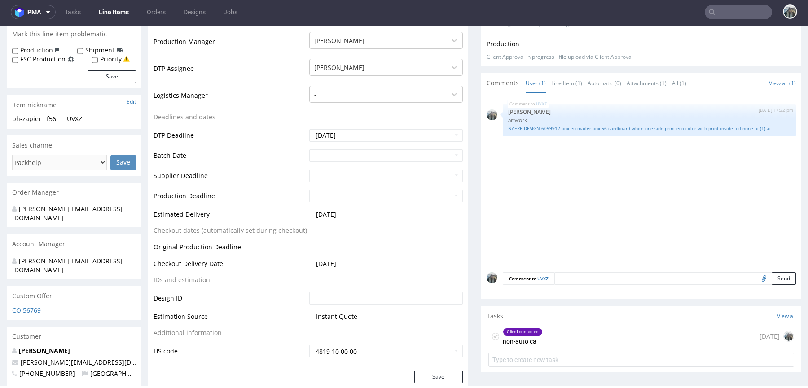
scroll to position [334, 0]
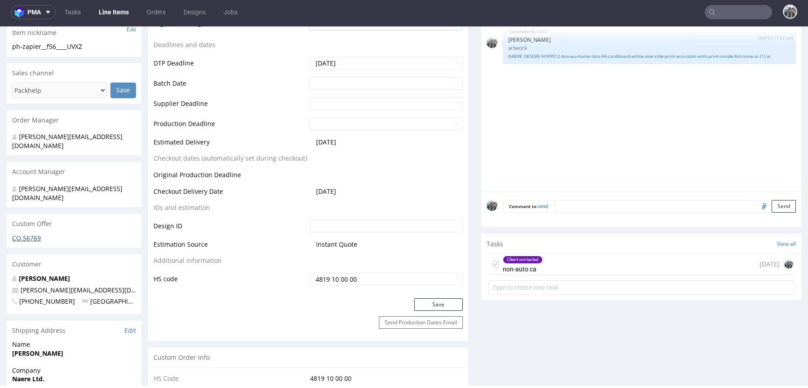
click at [26, 234] on link "CO.56769" at bounding box center [26, 238] width 29 height 9
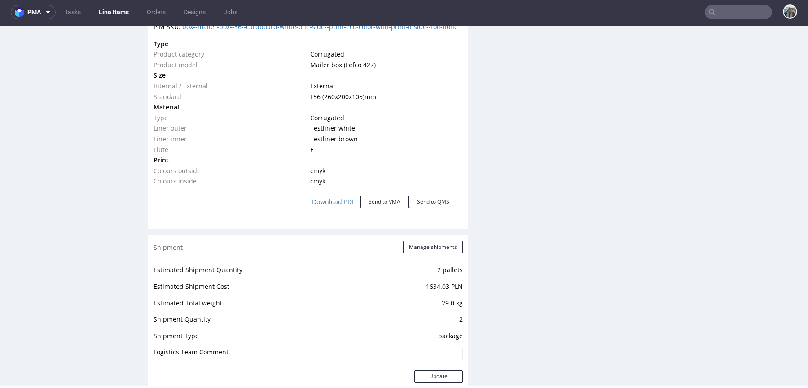
scroll to position [874, 0]
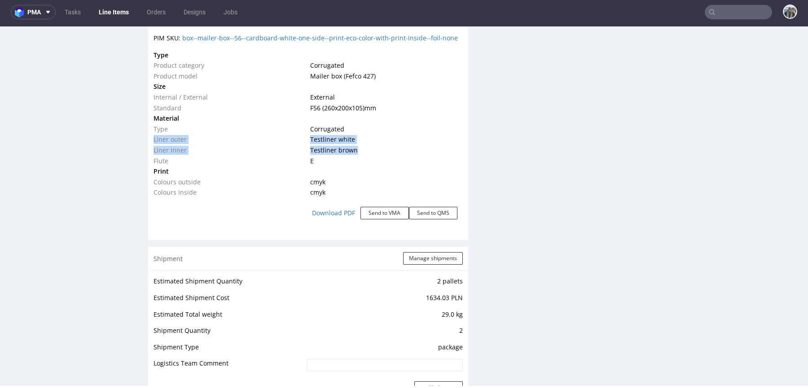
drag, startPoint x: 354, startPoint y: 149, endPoint x: 337, endPoint y: 121, distance: 33.4
click at [337, 121] on tbody "Type Product category Corrugated Product model Mailer box (Fefco 427) Size Inte…" at bounding box center [307, 124] width 309 height 148
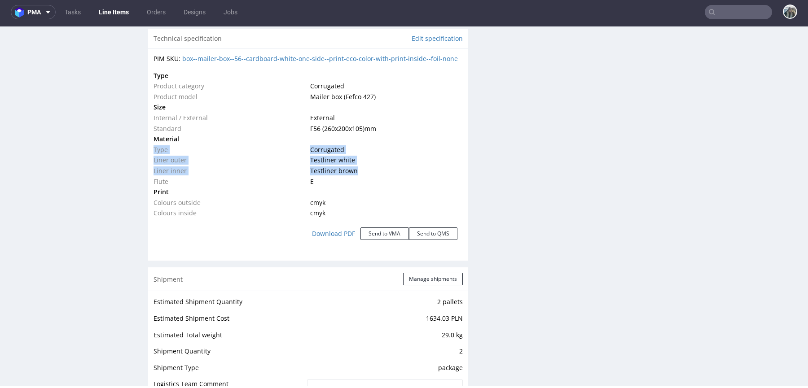
scroll to position [848, 0]
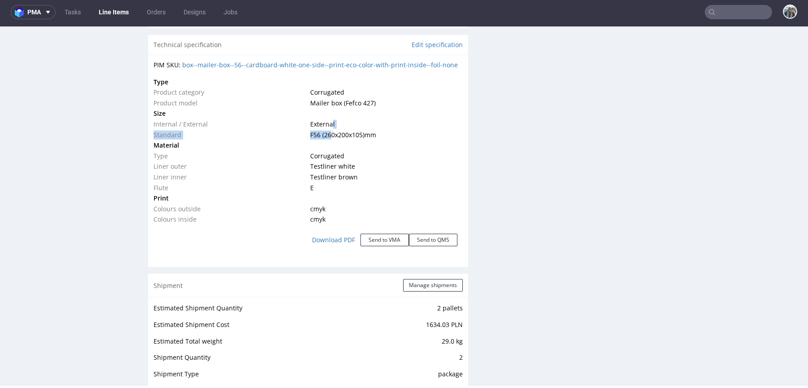
drag, startPoint x: 330, startPoint y: 121, endPoint x: 330, endPoint y: 132, distance: 10.8
click at [330, 131] on tbody "Type Product category Corrugated Product model Mailer box (Fefco 427) Size Inte…" at bounding box center [307, 151] width 309 height 148
drag, startPoint x: 327, startPoint y: 152, endPoint x: 327, endPoint y: 167, distance: 15.3
click at [327, 167] on tbody "Type Product category Corrugated Product model Mailer box (Fefco 427) Size Inte…" at bounding box center [307, 151] width 309 height 148
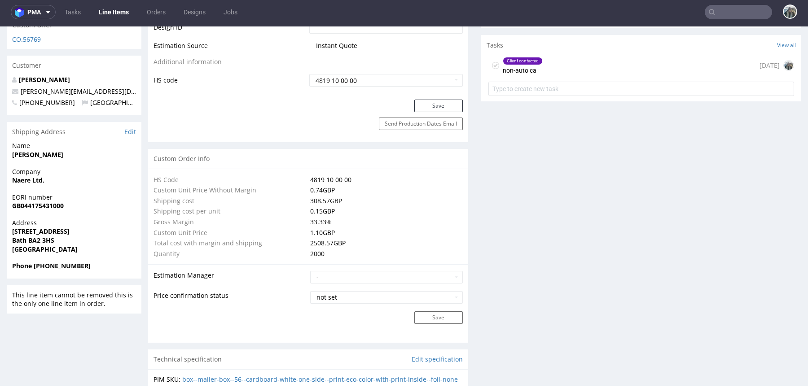
scroll to position [0, 0]
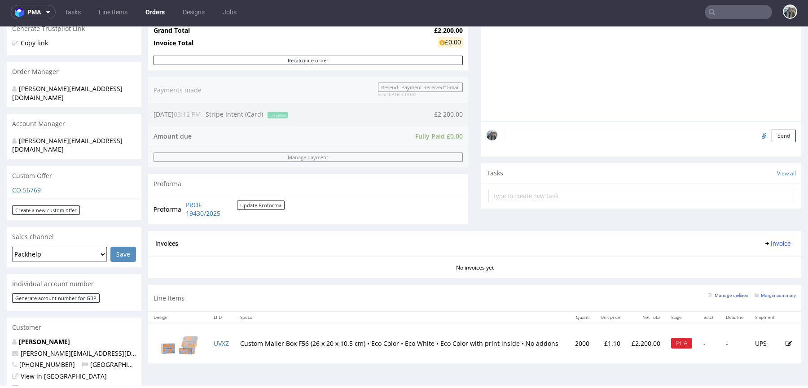
scroll to position [183, 0]
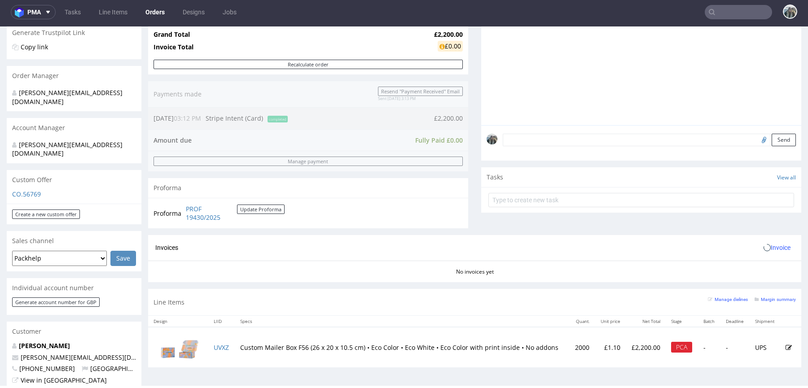
scroll to position [431, 0]
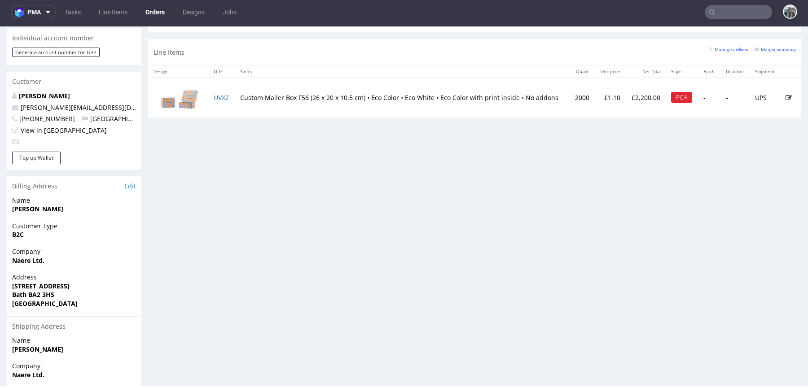
click at [569, 100] on td "2000" at bounding box center [582, 97] width 26 height 40
copy td "2000"
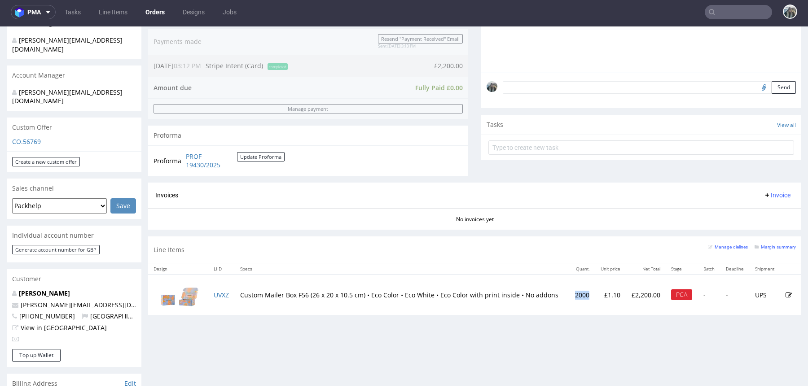
scroll to position [232, 0]
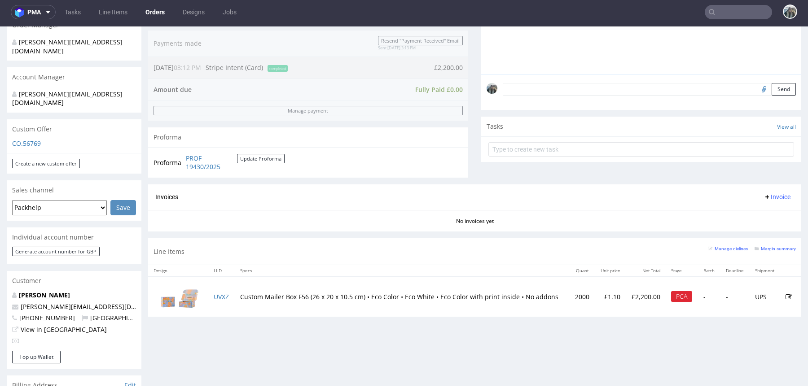
click at [433, 322] on div "Progress Payment Paid Thu 11 Sep Payment “Received” Email Sent Thu 11 Sep 15:13…" at bounding box center [474, 248] width 653 height 848
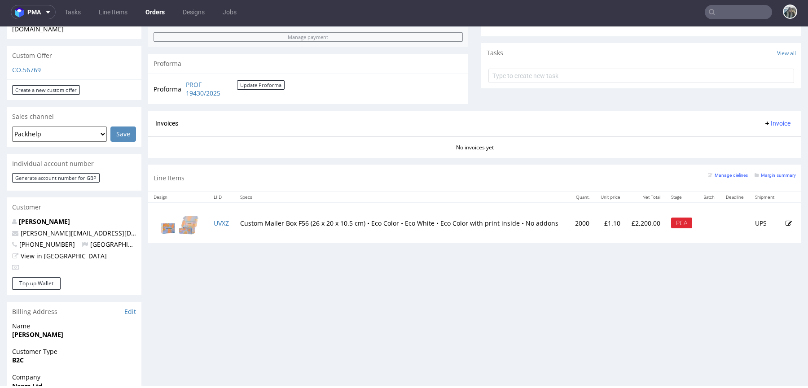
scroll to position [338, 0]
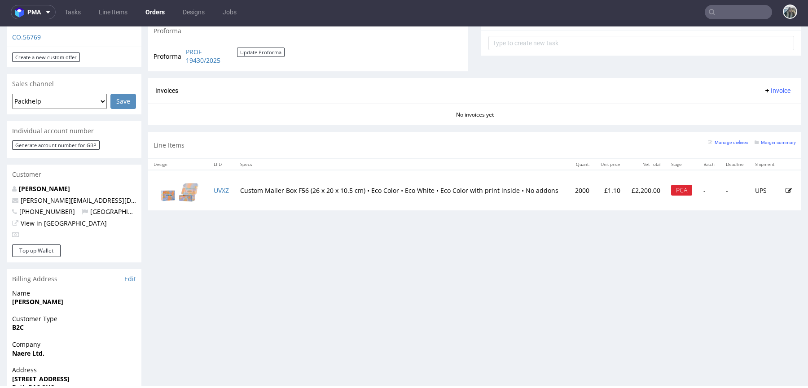
click at [569, 192] on td "2000" at bounding box center [582, 190] width 26 height 40
copy td "2000"
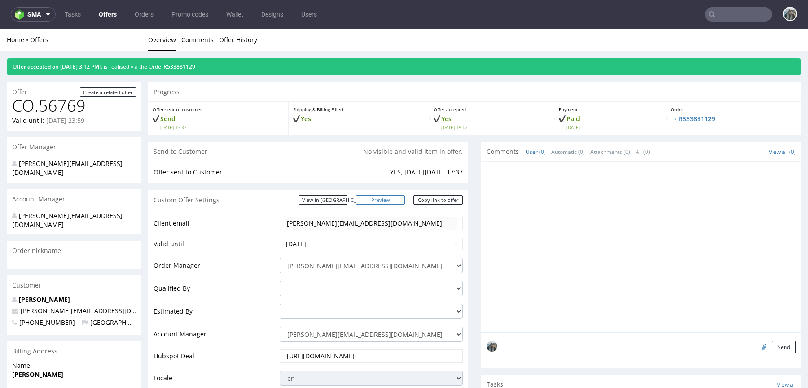
click at [384, 202] on link "Preview" at bounding box center [380, 199] width 49 height 9
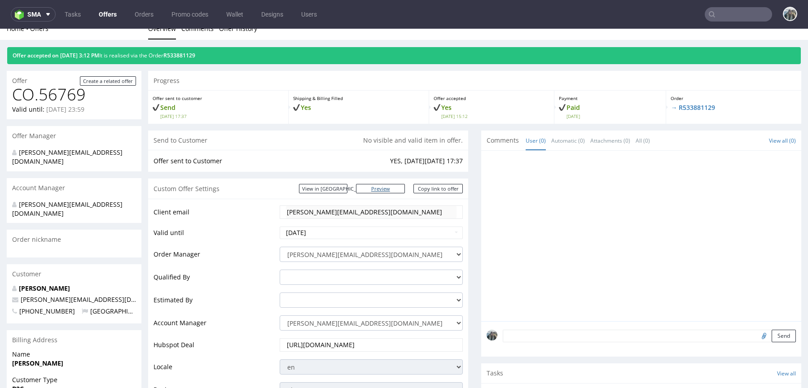
scroll to position [17, 0]
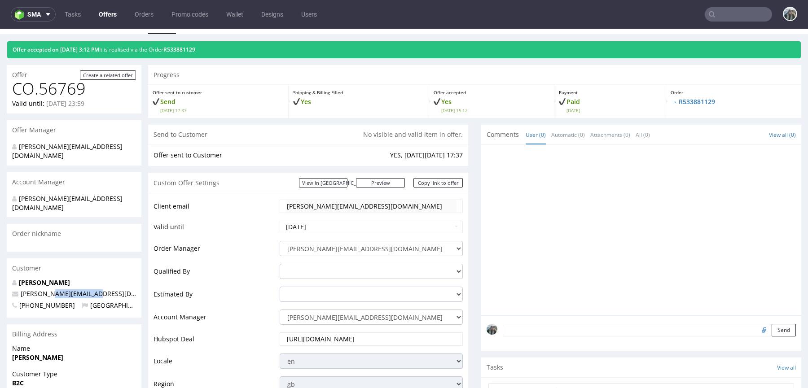
drag, startPoint x: 95, startPoint y: 275, endPoint x: 49, endPoint y: 275, distance: 45.3
click at [50, 289] on p "[PERSON_NAME][EMAIL_ADDRESS][DOMAIN_NAME]" at bounding box center [74, 293] width 124 height 9
copy span "[DOMAIN_NAME]"
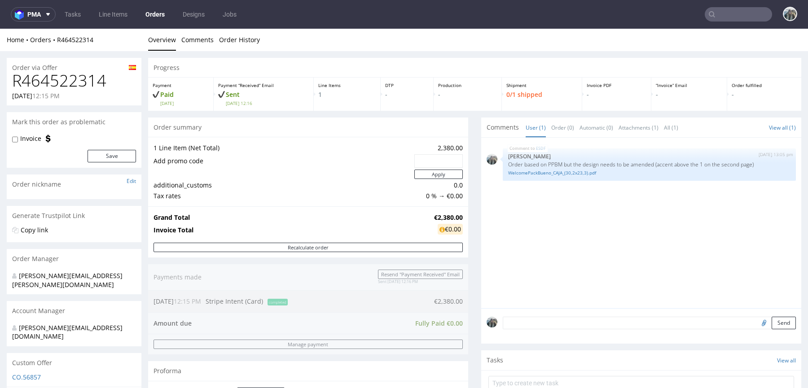
click at [80, 82] on h1 "R464522314" at bounding box center [74, 81] width 124 height 18
copy h1 "R464522314"
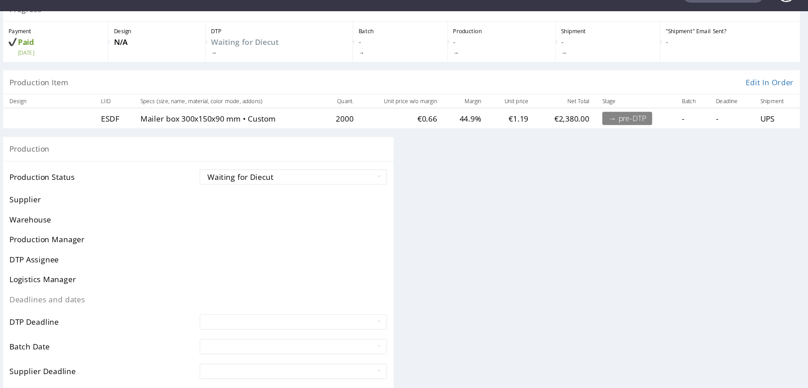
scroll to position [152, 0]
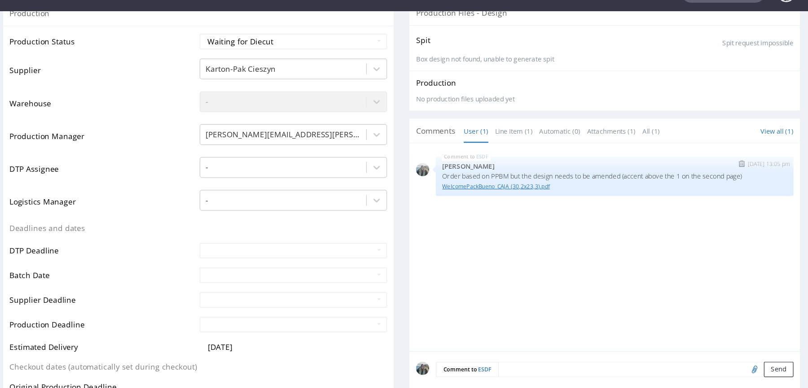
drag, startPoint x: 405, startPoint y: 152, endPoint x: 420, endPoint y: 152, distance: 15.7
click at [405, 152] on link "WelcomePackBueno_CAJA_(30,2x23,3).pdf" at bounding box center [471, 154] width 282 height 7
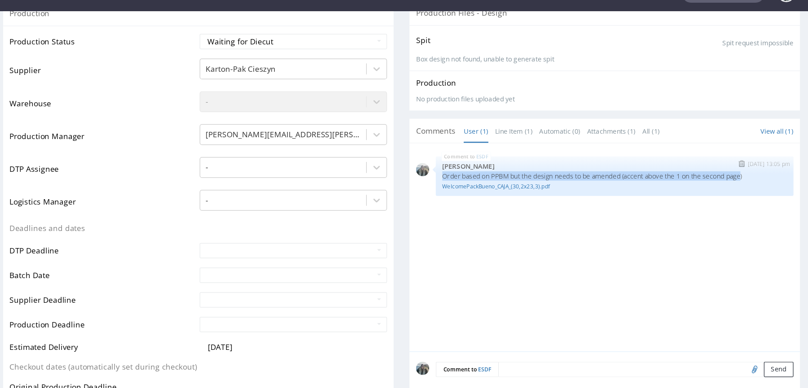
drag, startPoint x: 578, startPoint y: 147, endPoint x: 323, endPoint y: 146, distance: 254.9
click at [325, 146] on div "ESDF [DATE] 13:05 pm [PERSON_NAME] Order based on PPBM but the design needs to …" at bounding box center [471, 146] width 293 height 32
copy p "Order based on PPBM but the design needs to be amended (accent above the 1 on t…"
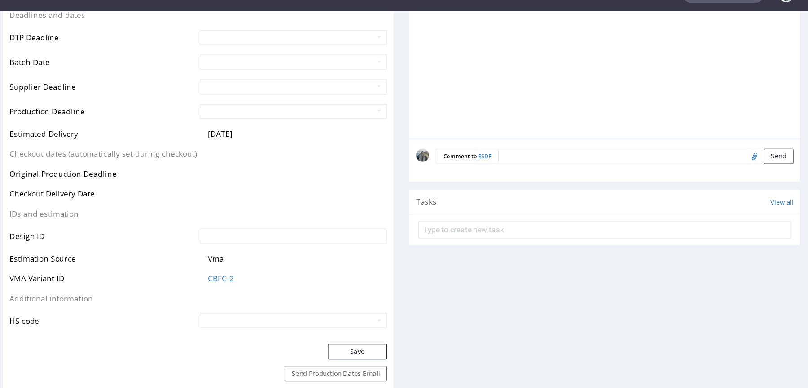
click at [415, 135] on div "Comment to ESDF Send" at bounding box center [463, 133] width 320 height 36
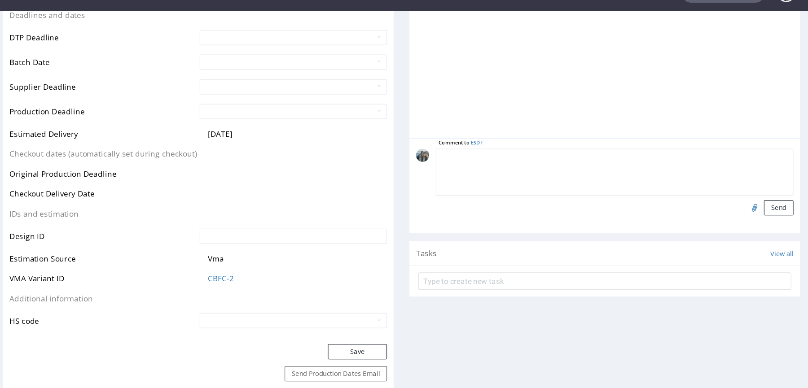
click at [420, 127] on textarea at bounding box center [471, 143] width 293 height 39
paste textarea "Order based on PPBM but the design needs to be amended (accent above the 1 on t…"
click at [552, 129] on textarea "Order based on PPBM but the design needs to be amended (accent above the 1 on t…" at bounding box center [471, 143] width 293 height 39
type textarea "Order based on PPBM but the design needs to be amended (accent above the a on t…"
click at [578, 169] on input "file" at bounding box center [584, 172] width 13 height 12
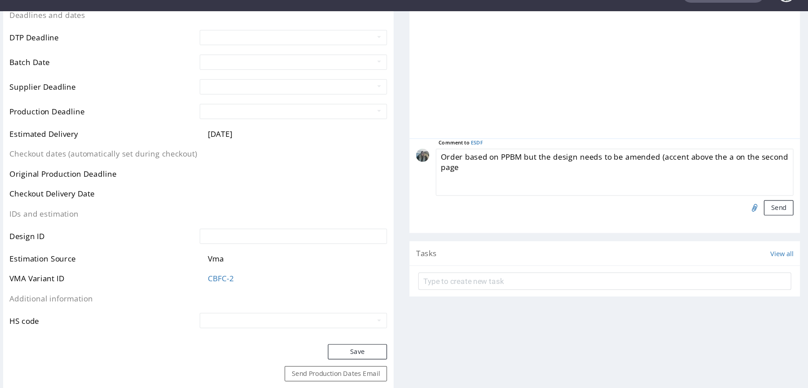
type input "C:\fakepath\WelcomePackBueno_CAJA_(30,2x23,3).pdf"
click at [584, 126] on textarea "Order based on PPBM but the design needs to be amended (accent above the a on t…" at bounding box center [471, 143] width 293 height 39
click at [584, 127] on textarea "Order based on PPBM but the design needs to be amended (accent above the a on t…" at bounding box center [471, 143] width 293 height 39
drag, startPoint x: 358, startPoint y: 144, endPoint x: 299, endPoint y: 140, distance: 58.9
click at [303, 142] on div "Comment to ESDF Order based on PPBM but the design needs to be amended (accent …" at bounding box center [463, 154] width 320 height 78
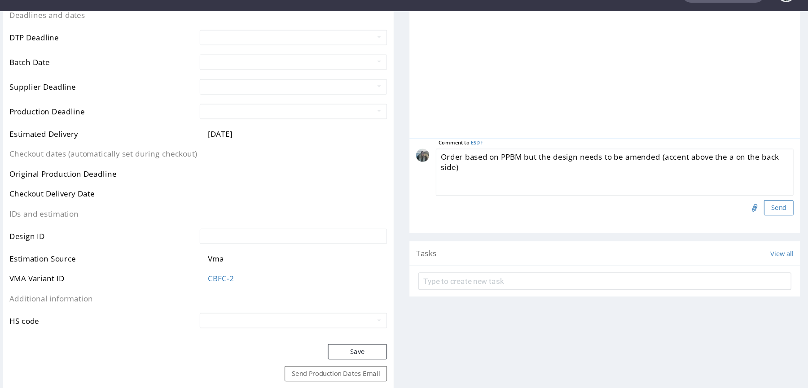
type textarea "Order based on PPBM but the design needs to be amended (accent above the a on t…"
click at [596, 169] on button "Send" at bounding box center [606, 172] width 24 height 13
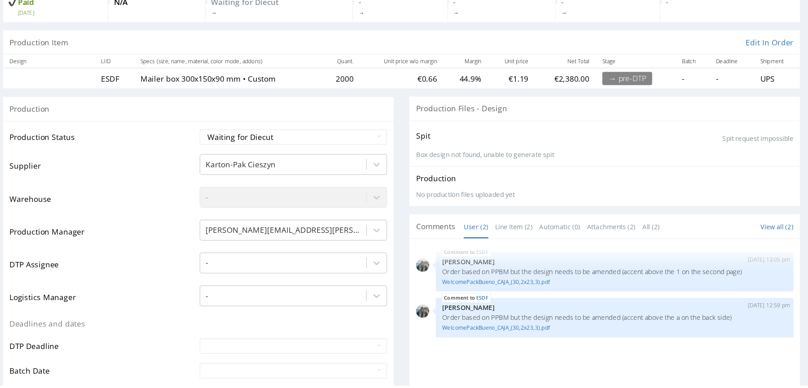
scroll to position [56, 0]
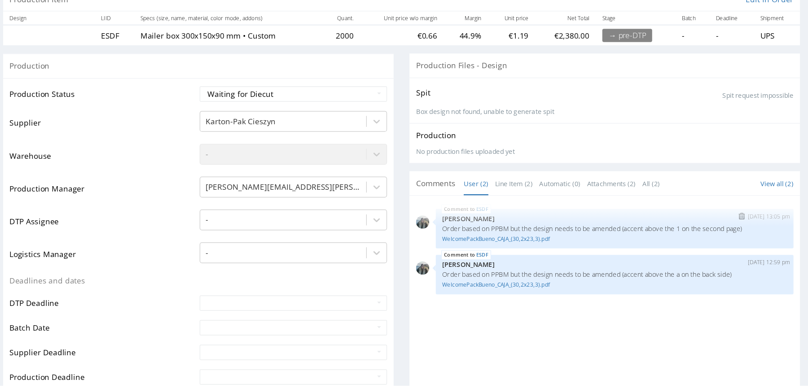
click at [573, 166] on img "submit" at bounding box center [575, 167] width 5 height 5
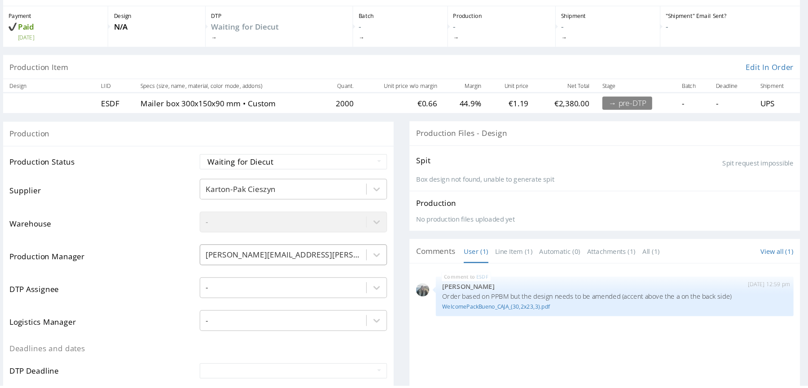
scroll to position [0, 0]
